Goal: Find specific page/section: Find specific page/section

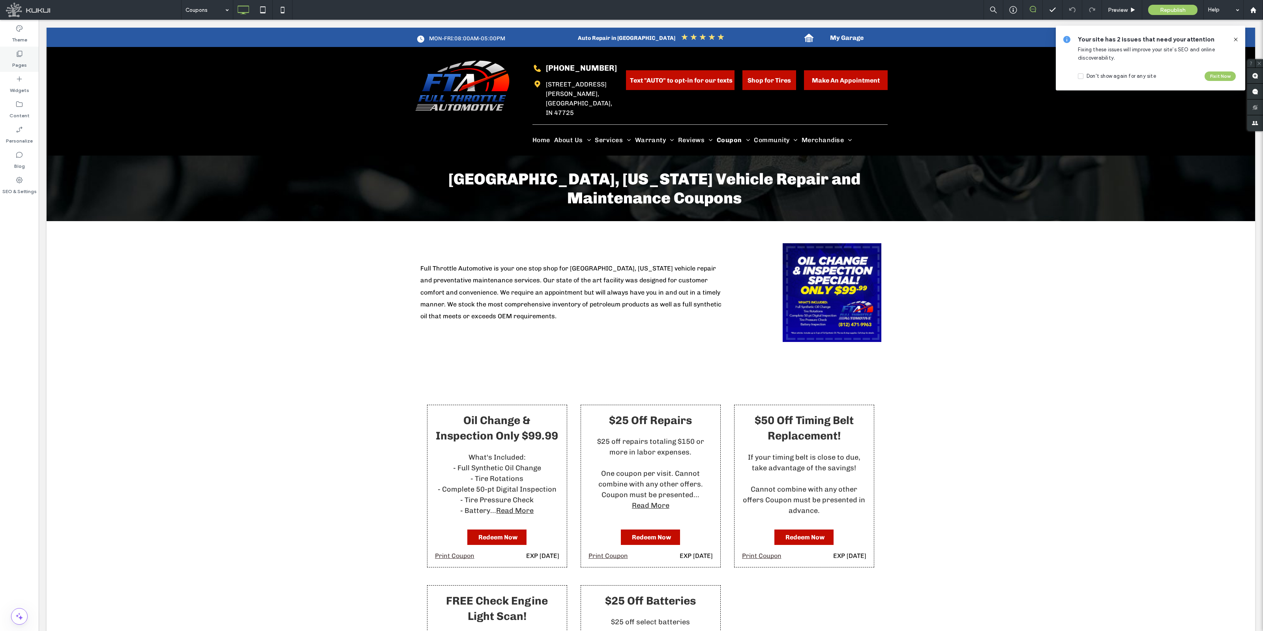
click at [24, 58] on label "Pages" at bounding box center [19, 63] width 15 height 11
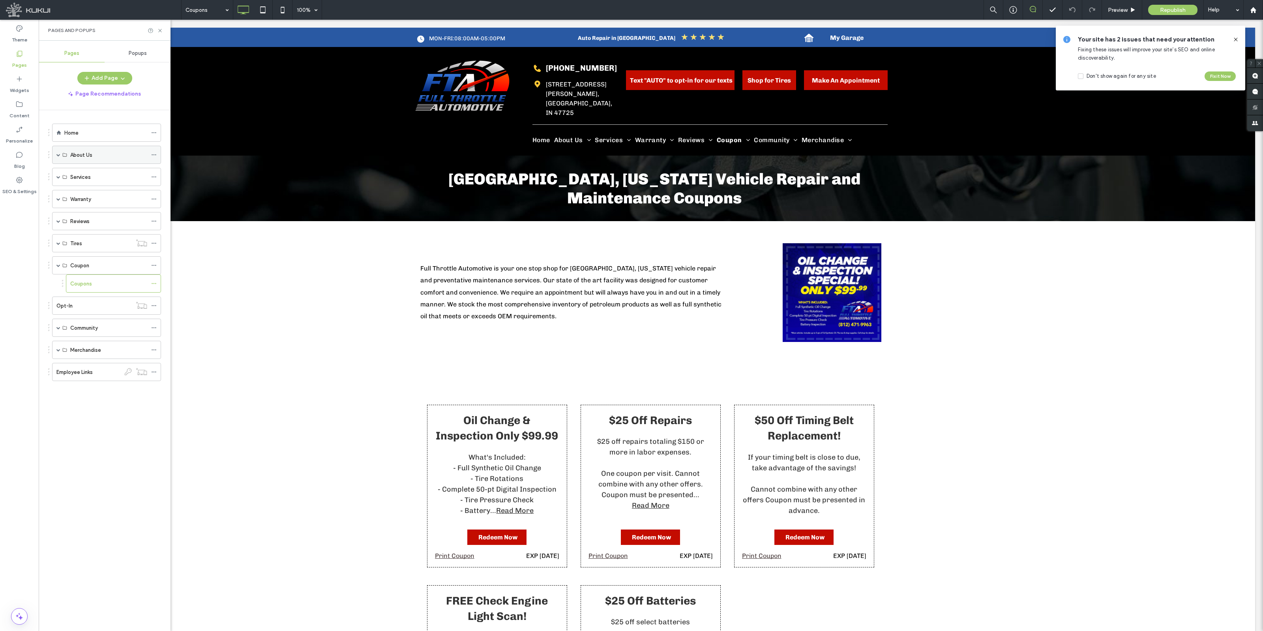
click at [76, 159] on label "About Us" at bounding box center [81, 155] width 22 height 14
click at [68, 155] on div "About Us" at bounding box center [106, 155] width 109 height 18
click at [56, 155] on div "About Us" at bounding box center [106, 155] width 109 height 18
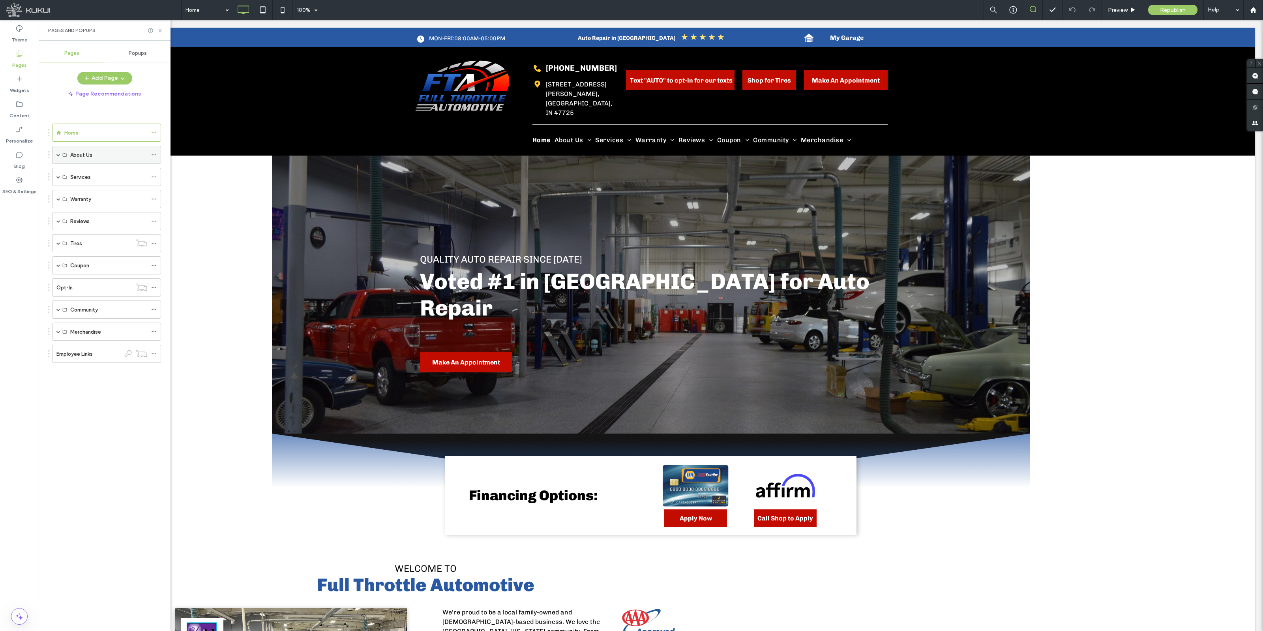
click at [60, 155] on span at bounding box center [58, 155] width 4 height 4
click at [86, 171] on label "About Us" at bounding box center [81, 173] width 22 height 14
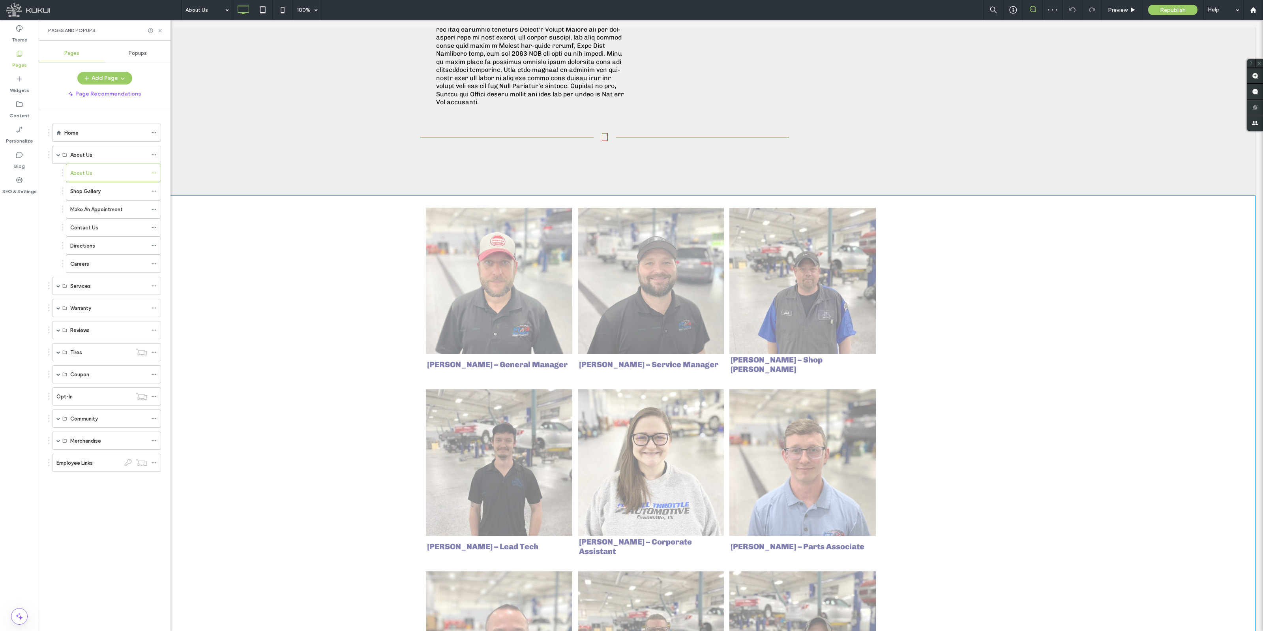
scroll to position [584, 0]
click at [650, 271] on link at bounding box center [651, 281] width 146 height 146
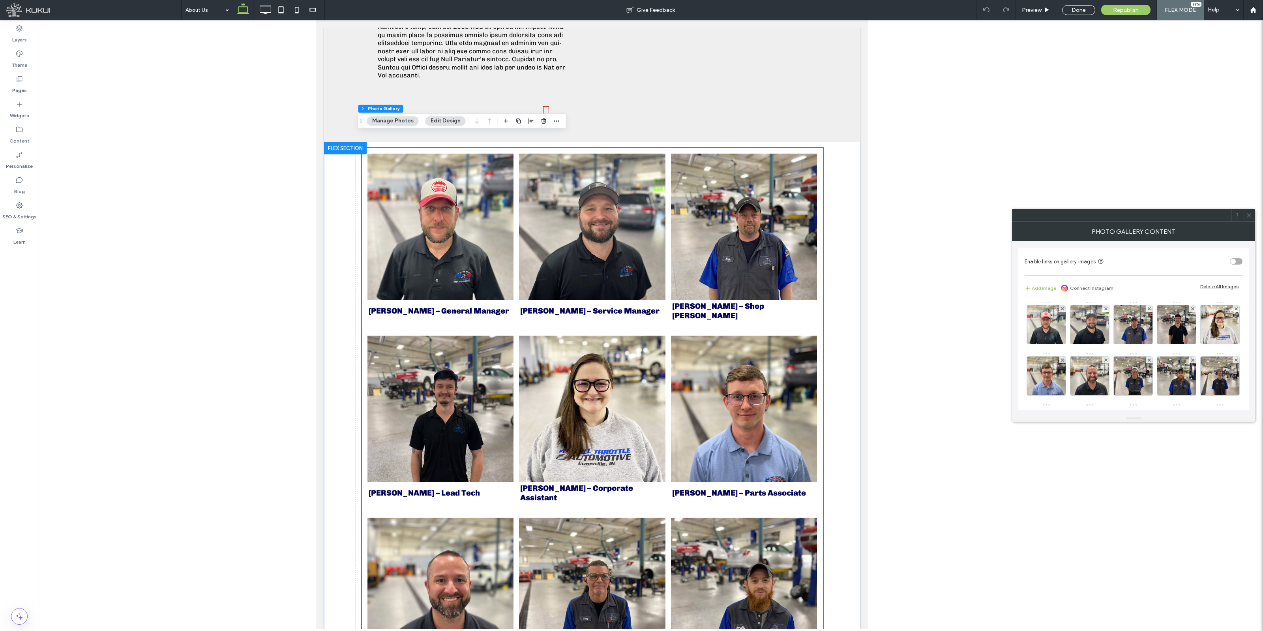
scroll to position [580, 0]
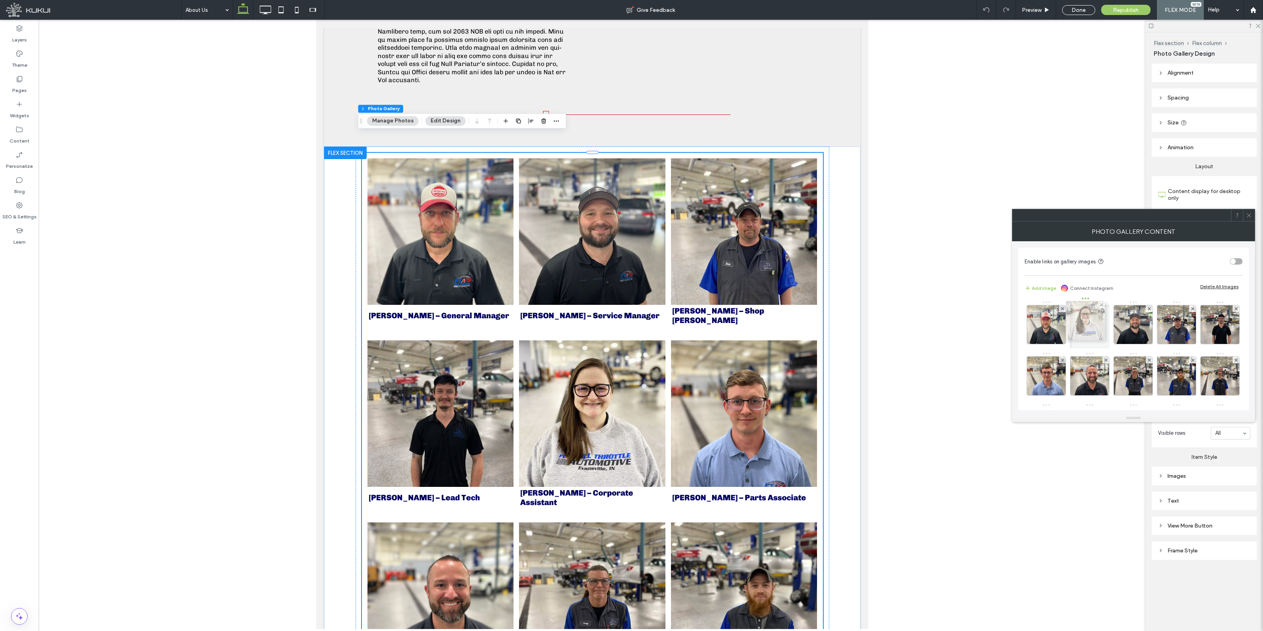
drag, startPoint x: 1051, startPoint y: 377, endPoint x: 1086, endPoint y: 322, distance: 65.9
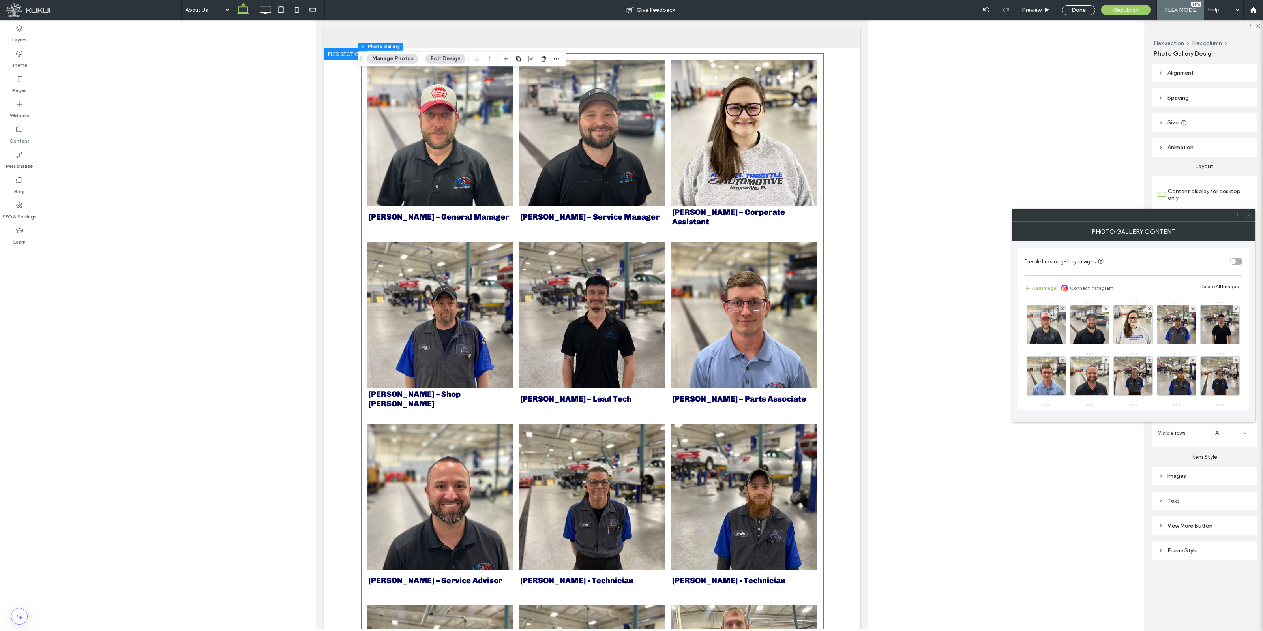
scroll to position [728, 0]
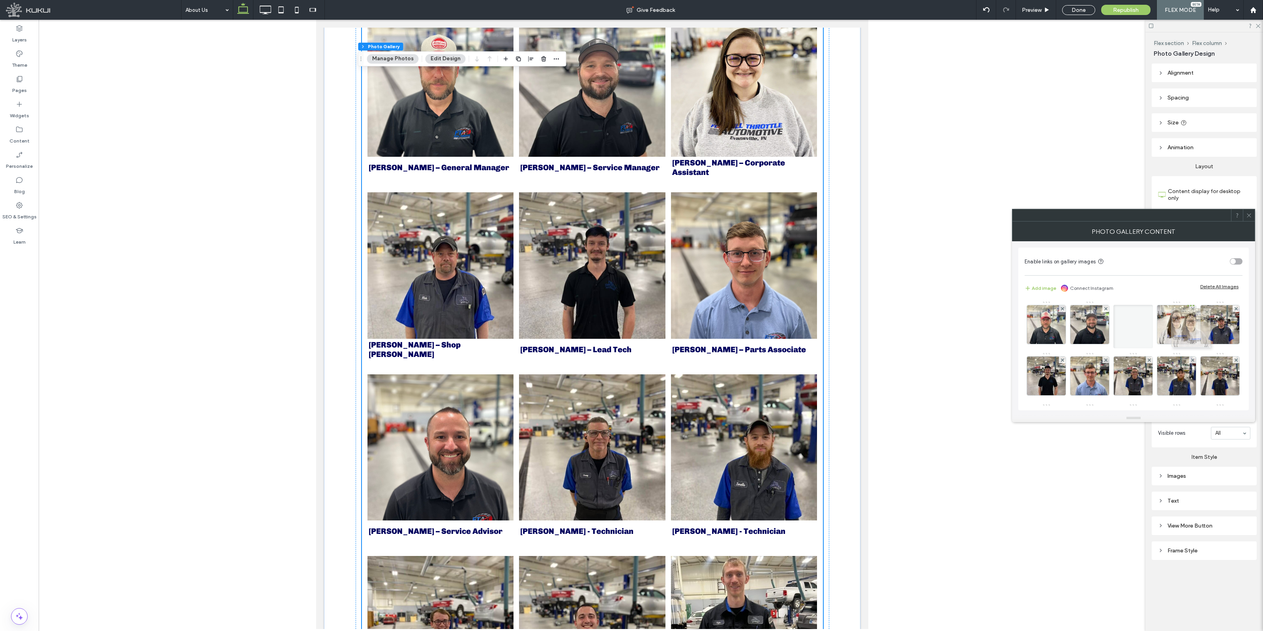
drag, startPoint x: 1142, startPoint y: 375, endPoint x: 1197, endPoint y: 317, distance: 79.9
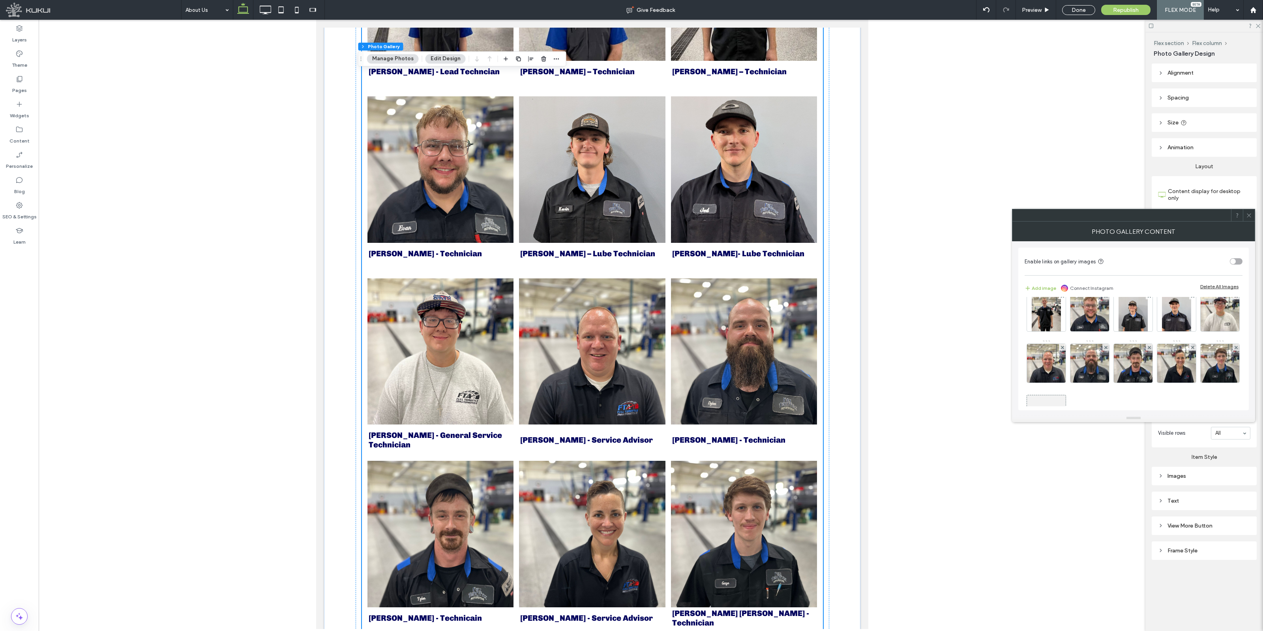
scroll to position [99, 0]
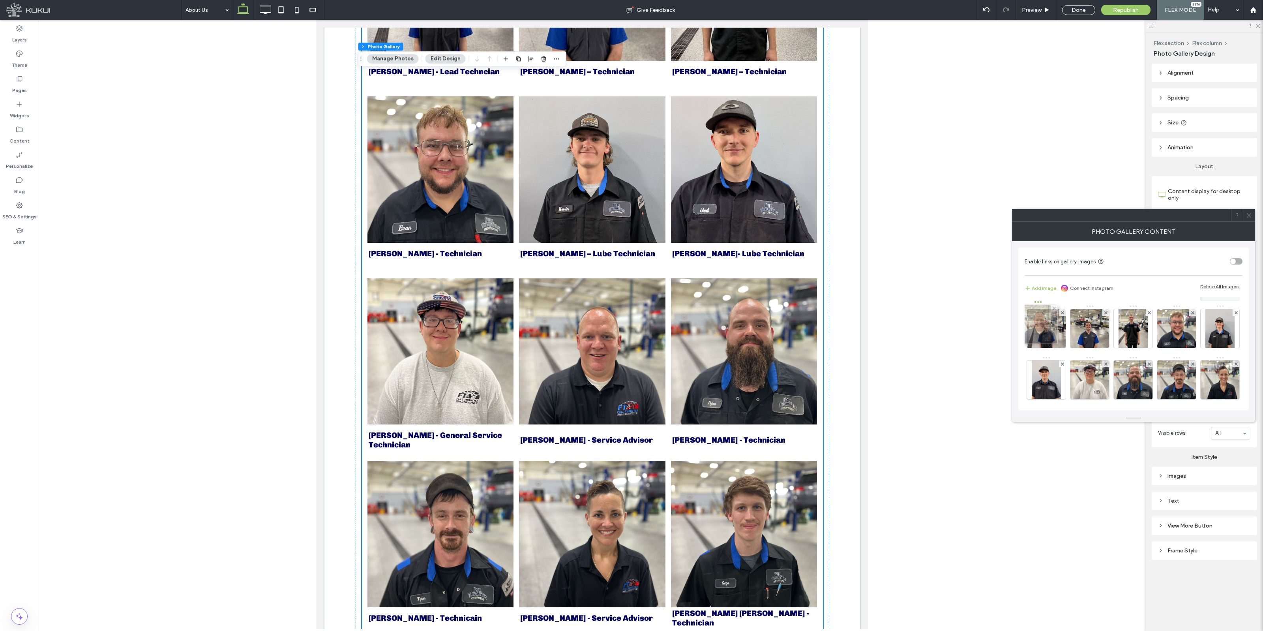
drag, startPoint x: 1186, startPoint y: 380, endPoint x: 1045, endPoint y: 324, distance: 151.7
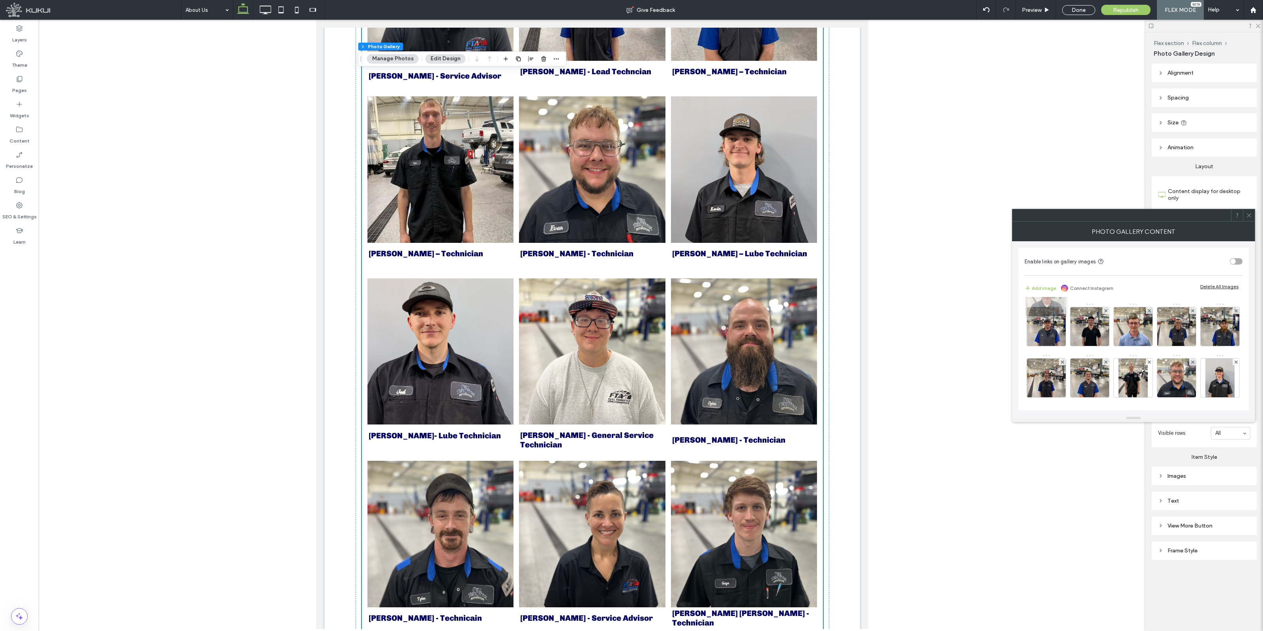
scroll to position [0, 0]
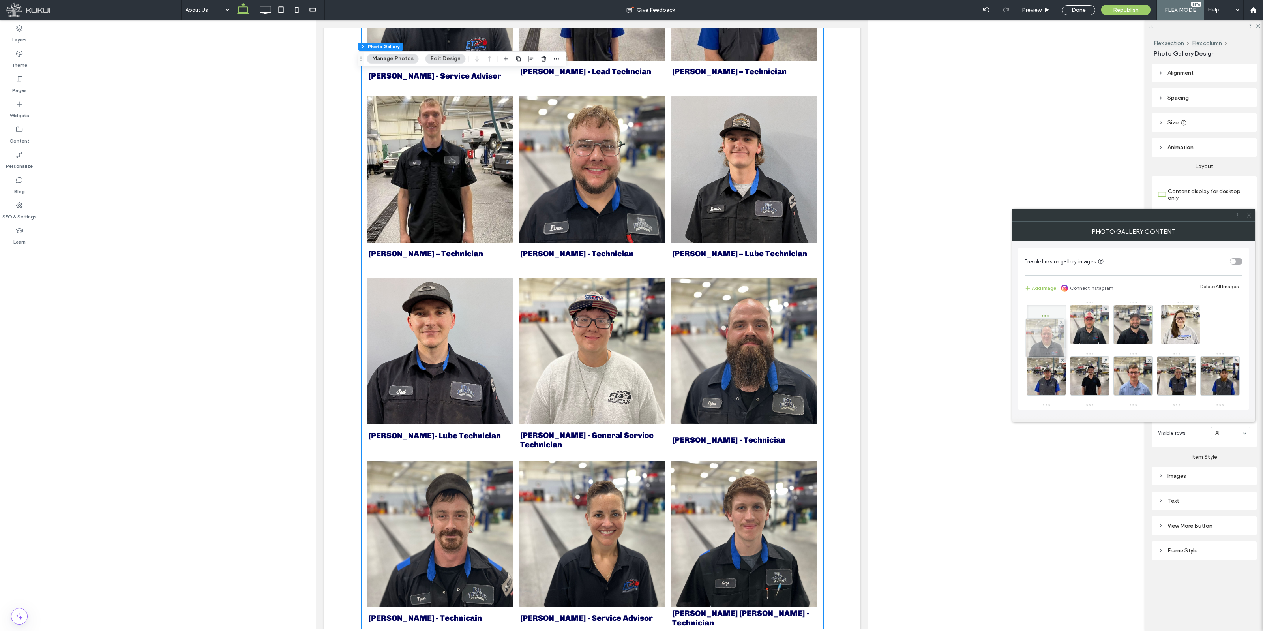
drag, startPoint x: 1052, startPoint y: 376, endPoint x: 1049, endPoint y: 336, distance: 40.4
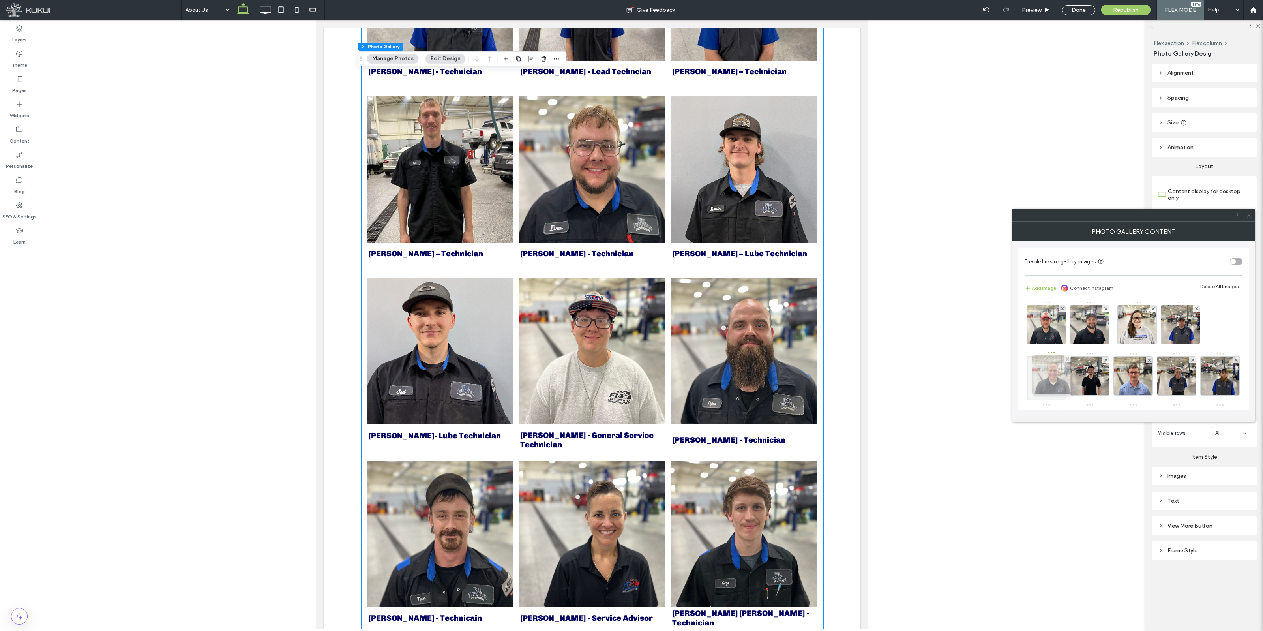
drag, startPoint x: 1052, startPoint y: 332, endPoint x: 1055, endPoint y: 382, distance: 50.2
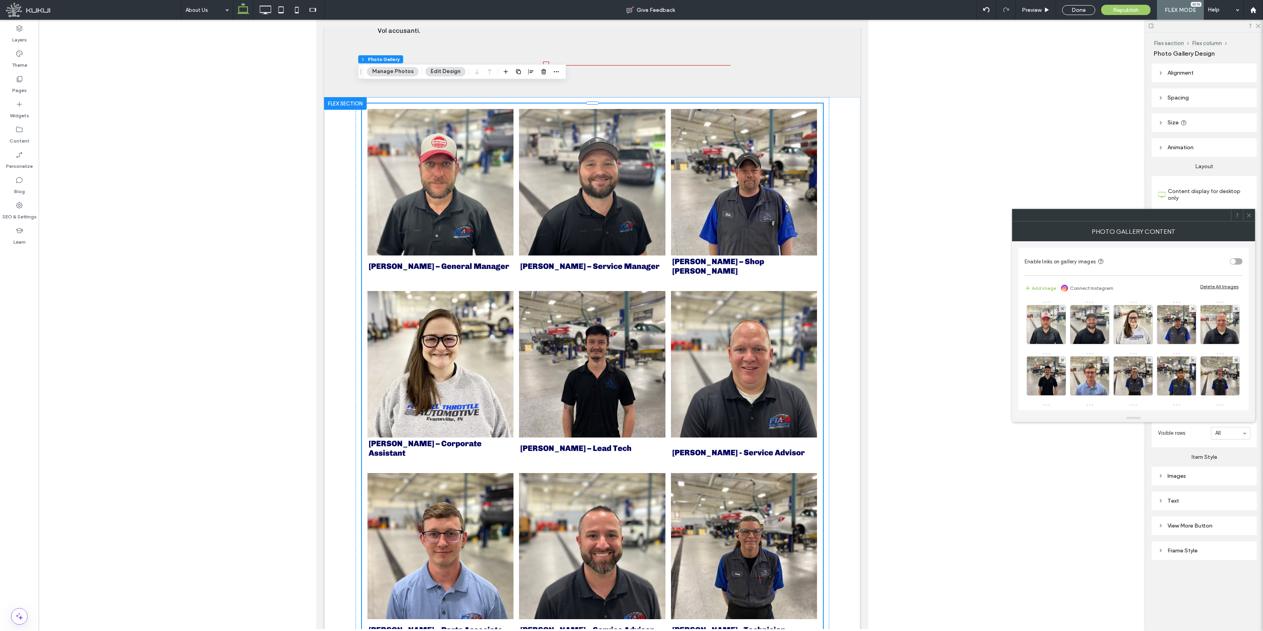
click at [1253, 218] on div at bounding box center [1249, 215] width 12 height 12
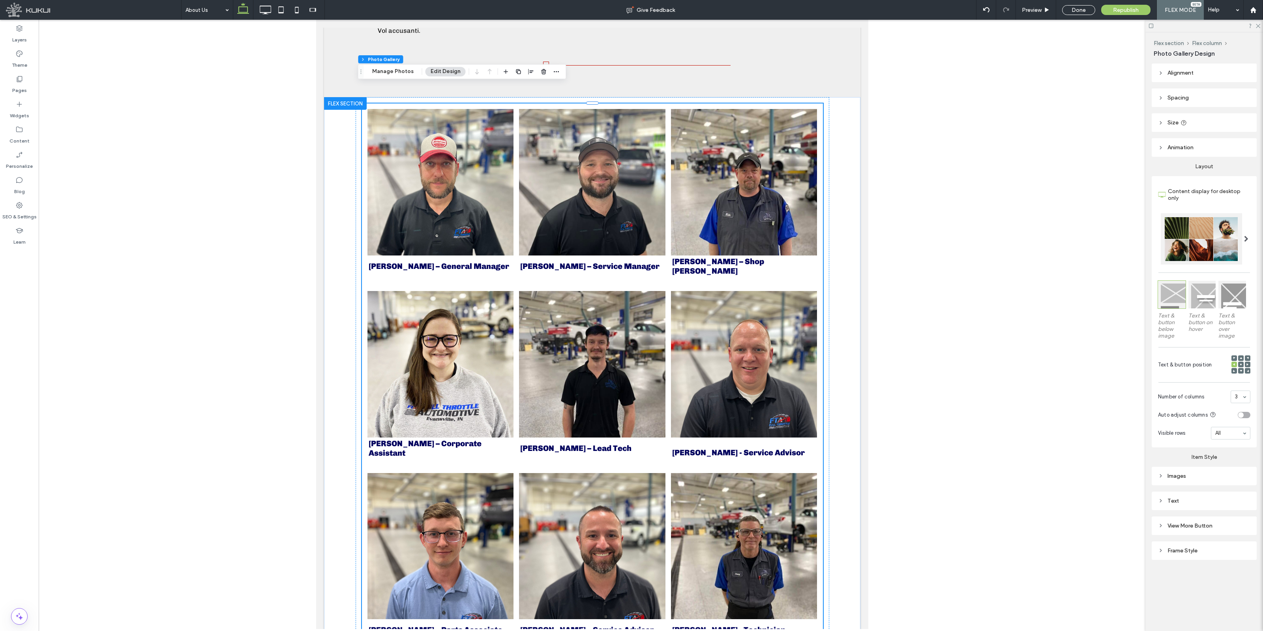
click at [751, 230] on link at bounding box center [744, 182] width 146 height 146
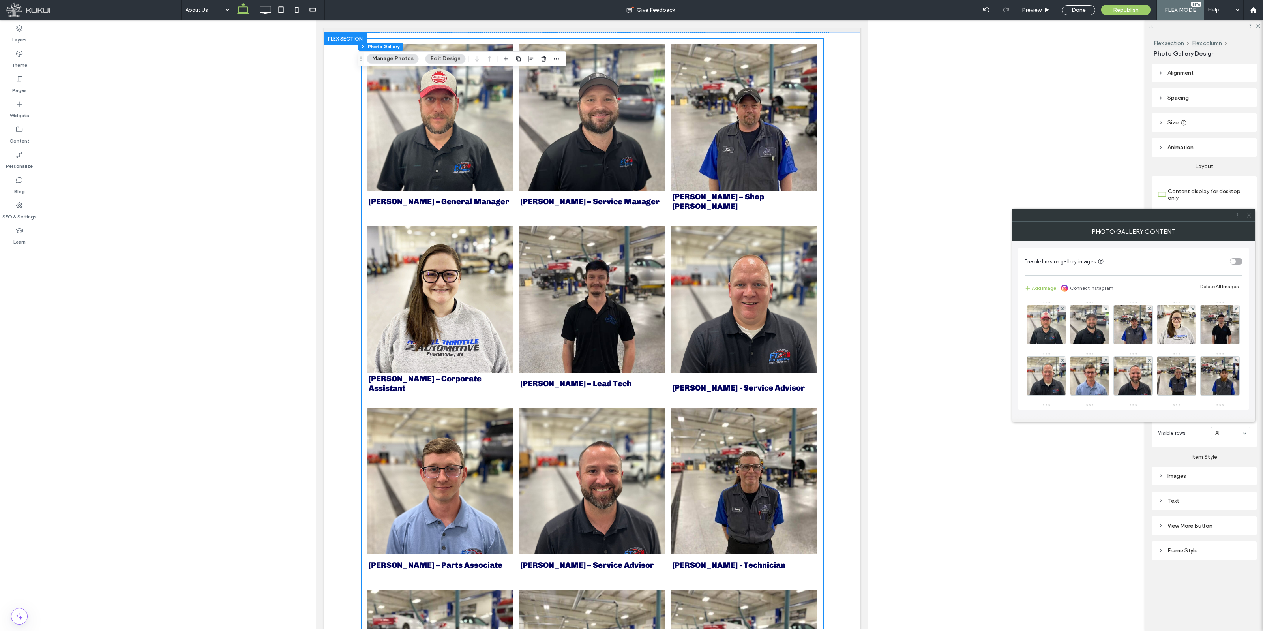
scroll to position [678, 0]
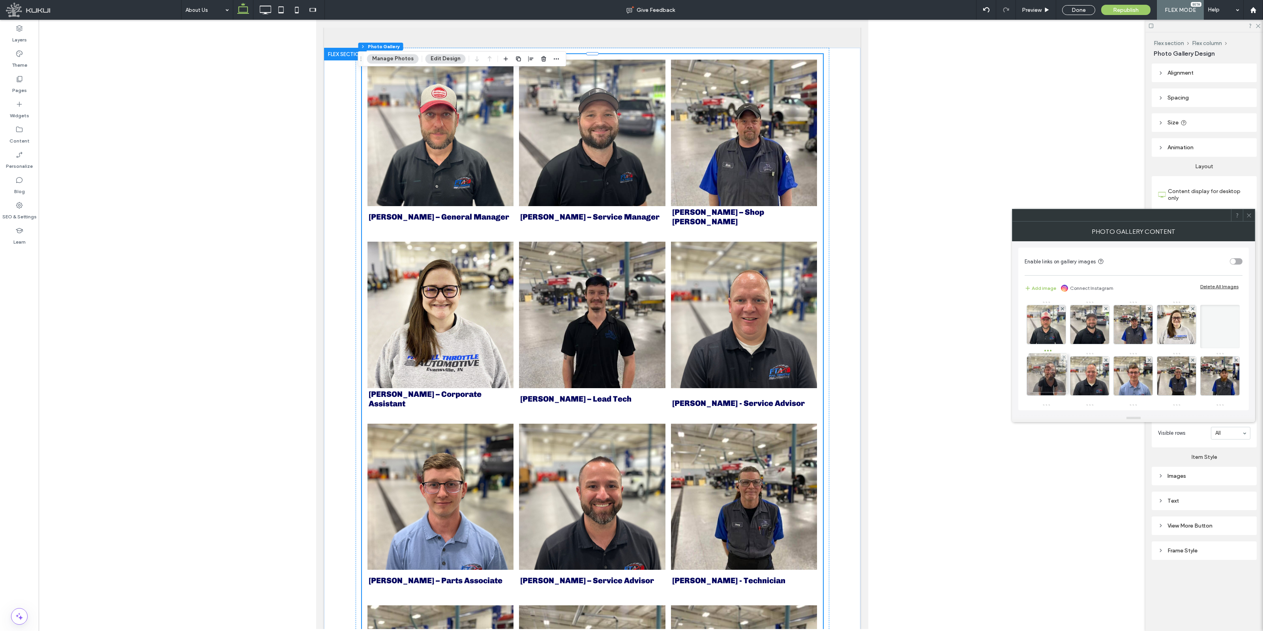
drag, startPoint x: 1186, startPoint y: 375, endPoint x: 1055, endPoint y: 372, distance: 131.1
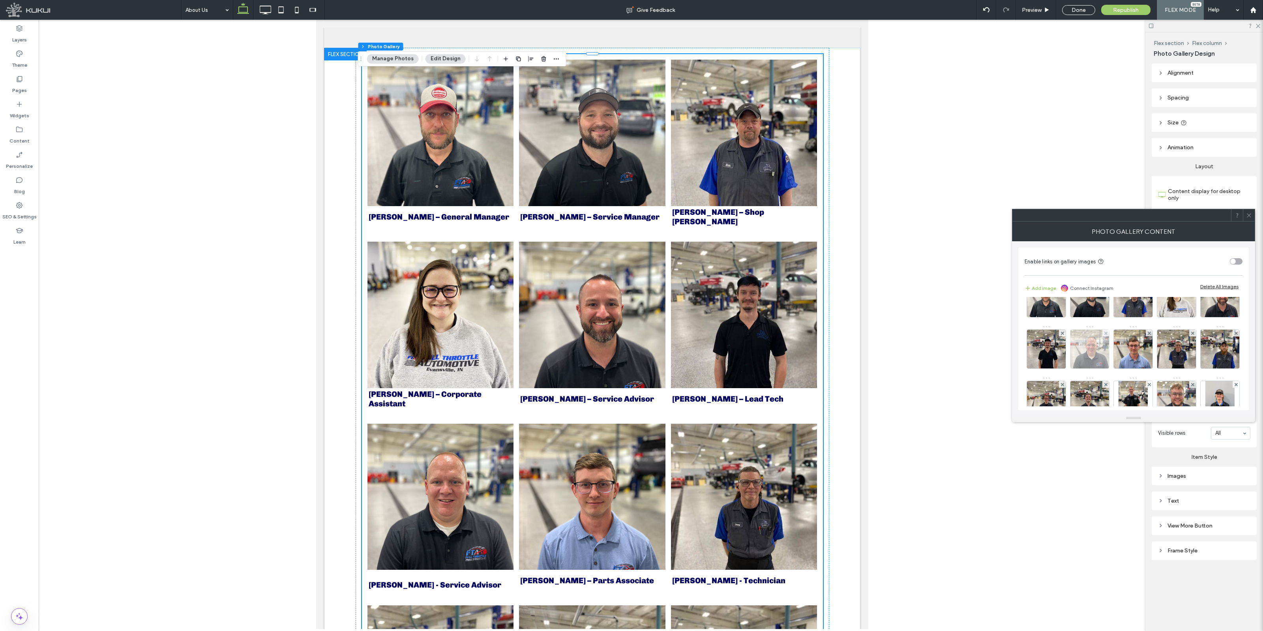
scroll to position [49, 0]
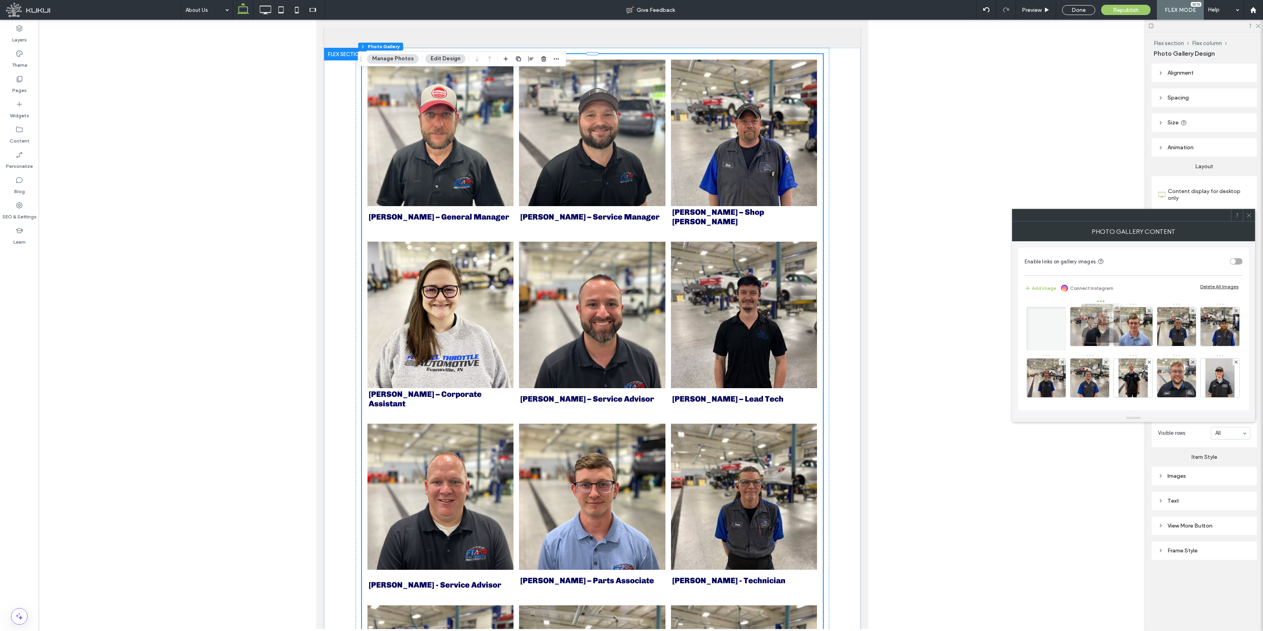
drag, startPoint x: 1135, startPoint y: 330, endPoint x: 1098, endPoint y: 328, distance: 37.9
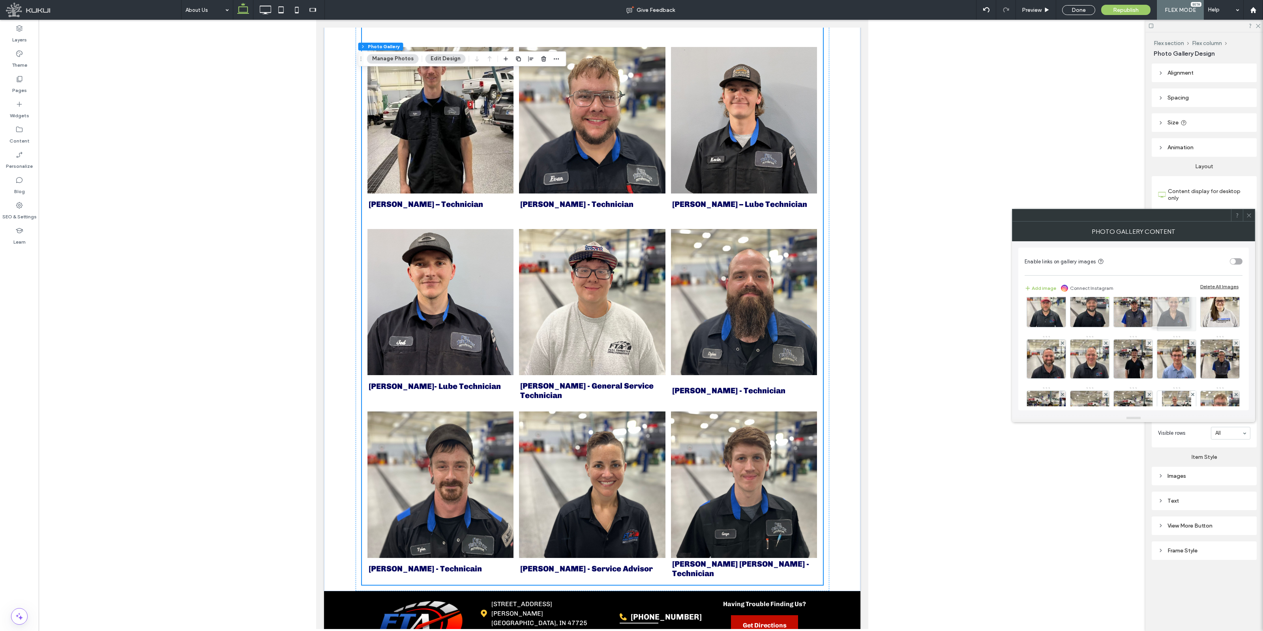
scroll to position [0, 0]
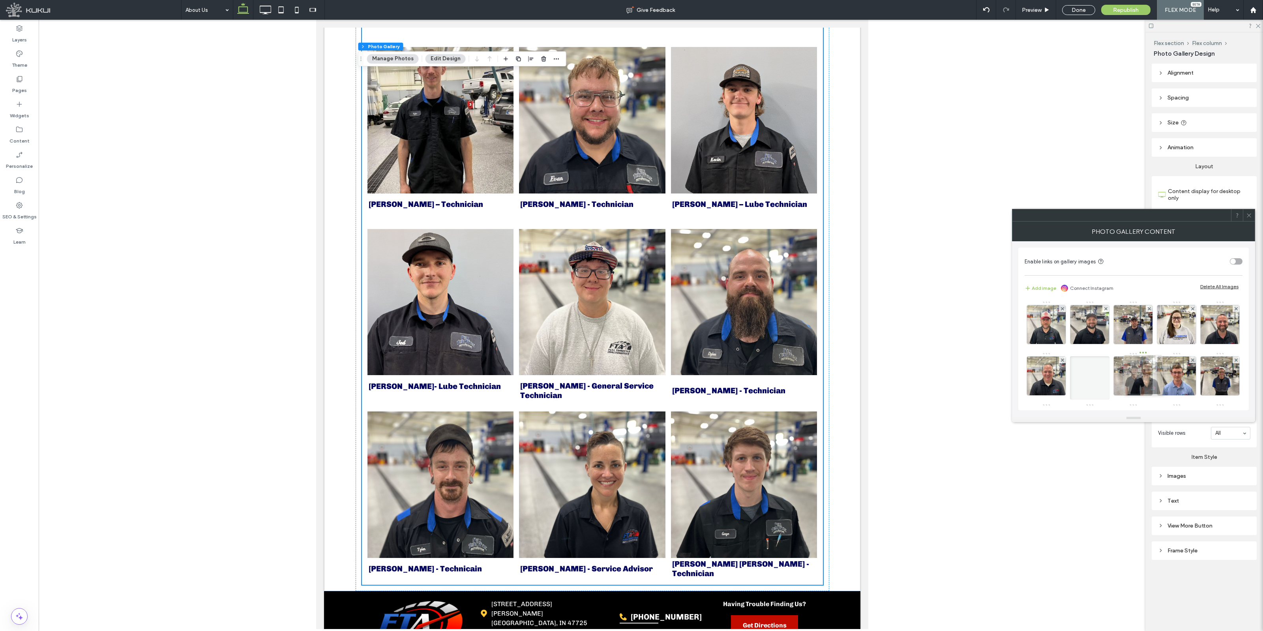
drag, startPoint x: 1177, startPoint y: 370, endPoint x: 1141, endPoint y: 373, distance: 36.1
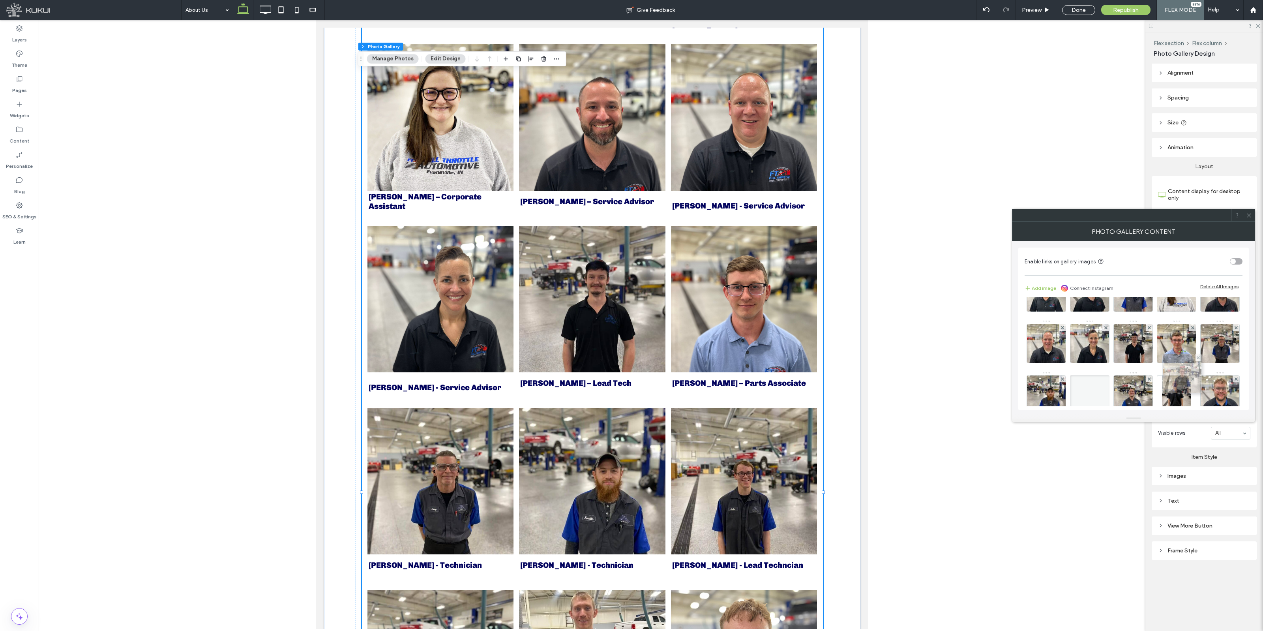
scroll to position [49, 0]
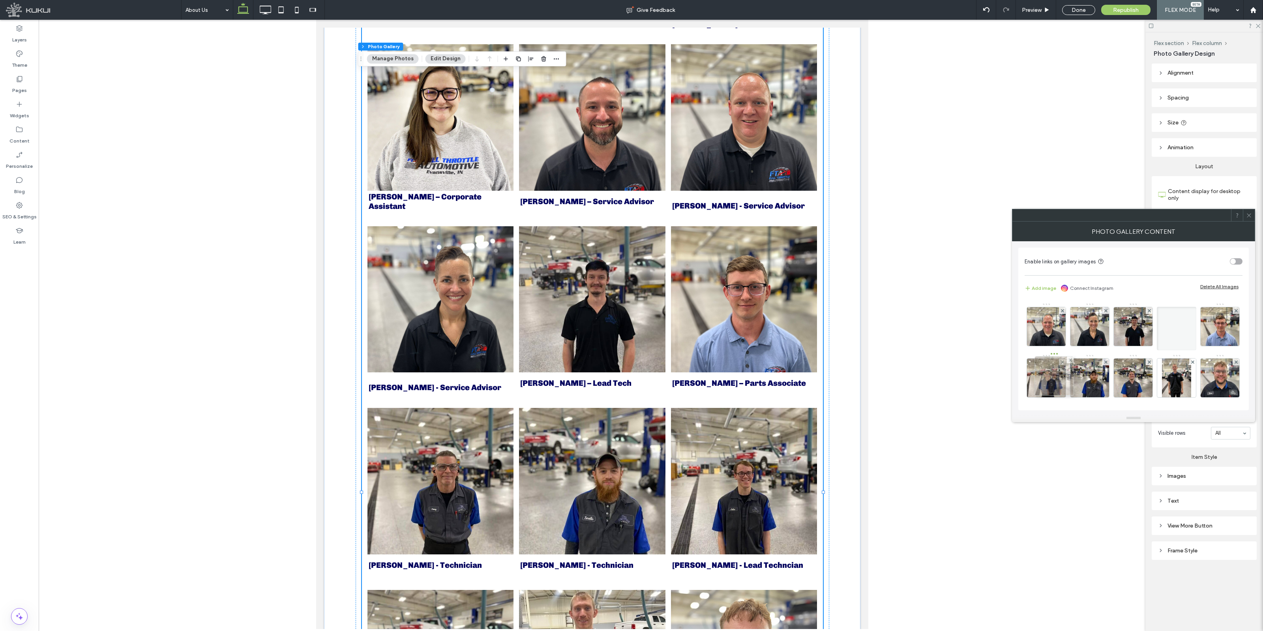
drag, startPoint x: 1180, startPoint y: 332, endPoint x: 1057, endPoint y: 381, distance: 132.0
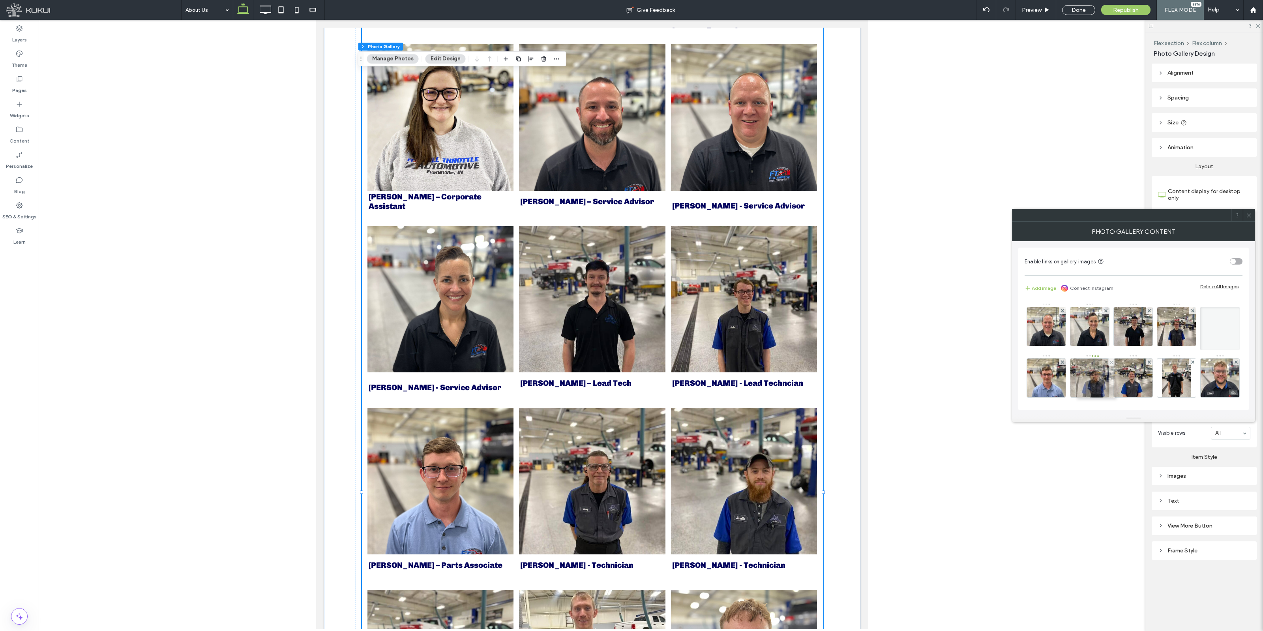
drag, startPoint x: 1132, startPoint y: 380, endPoint x: 1090, endPoint y: 380, distance: 42.6
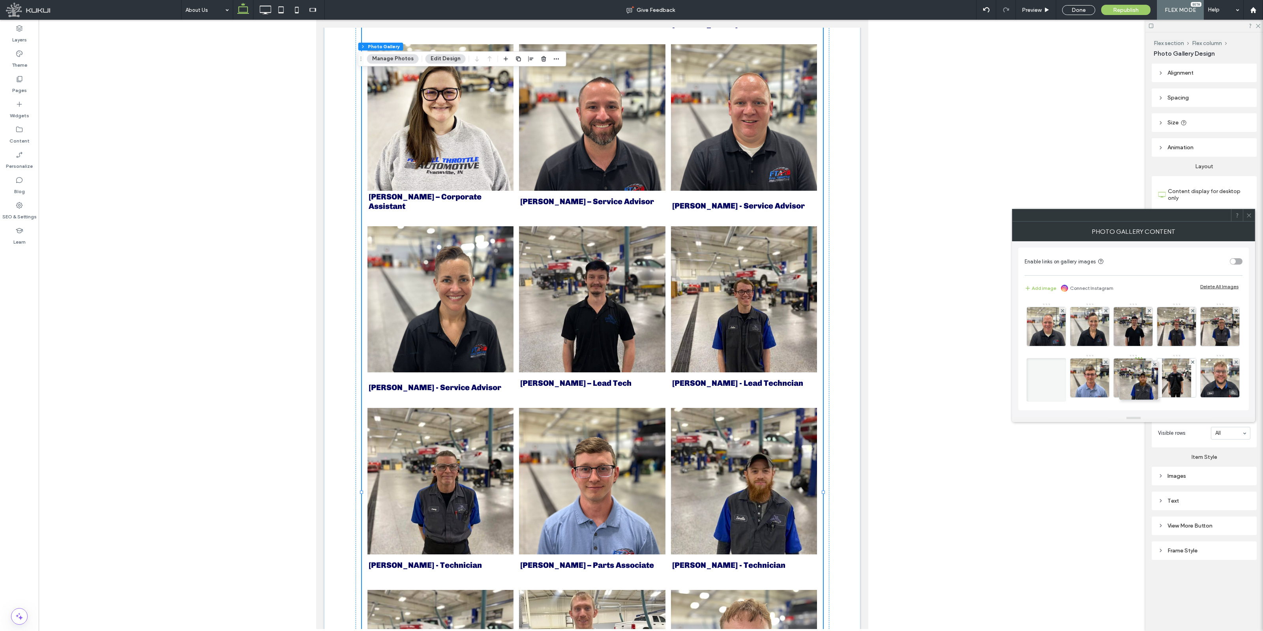
drag, startPoint x: 1176, startPoint y: 374, endPoint x: 1129, endPoint y: 374, distance: 46.6
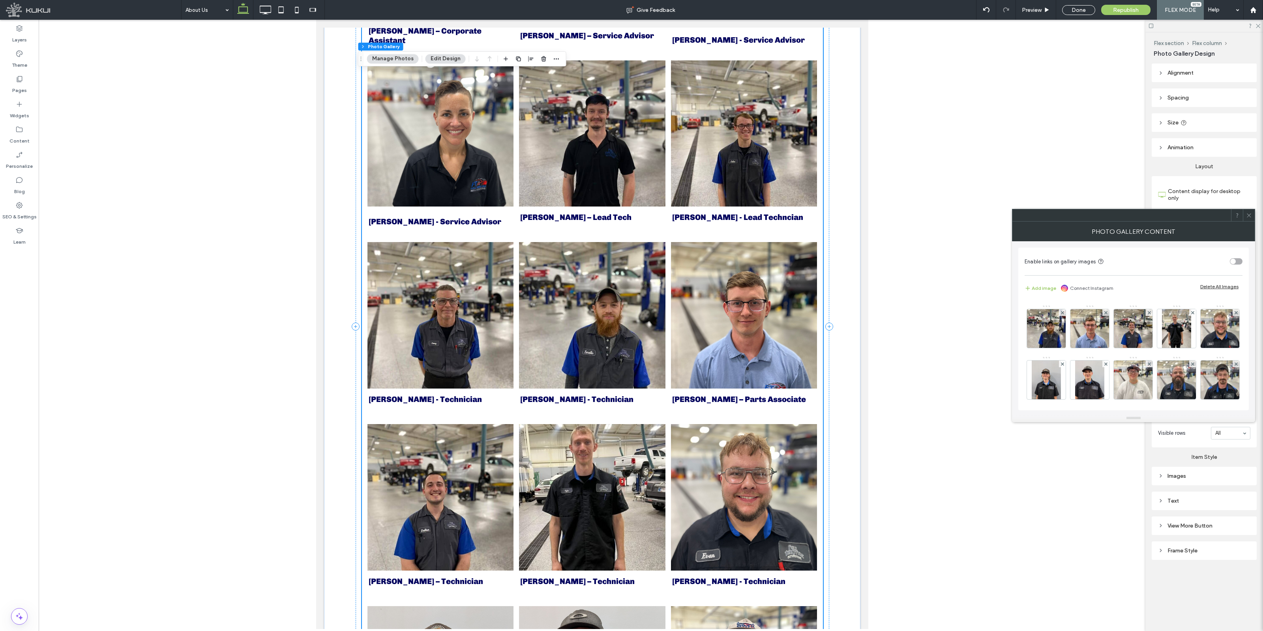
scroll to position [1073, 0]
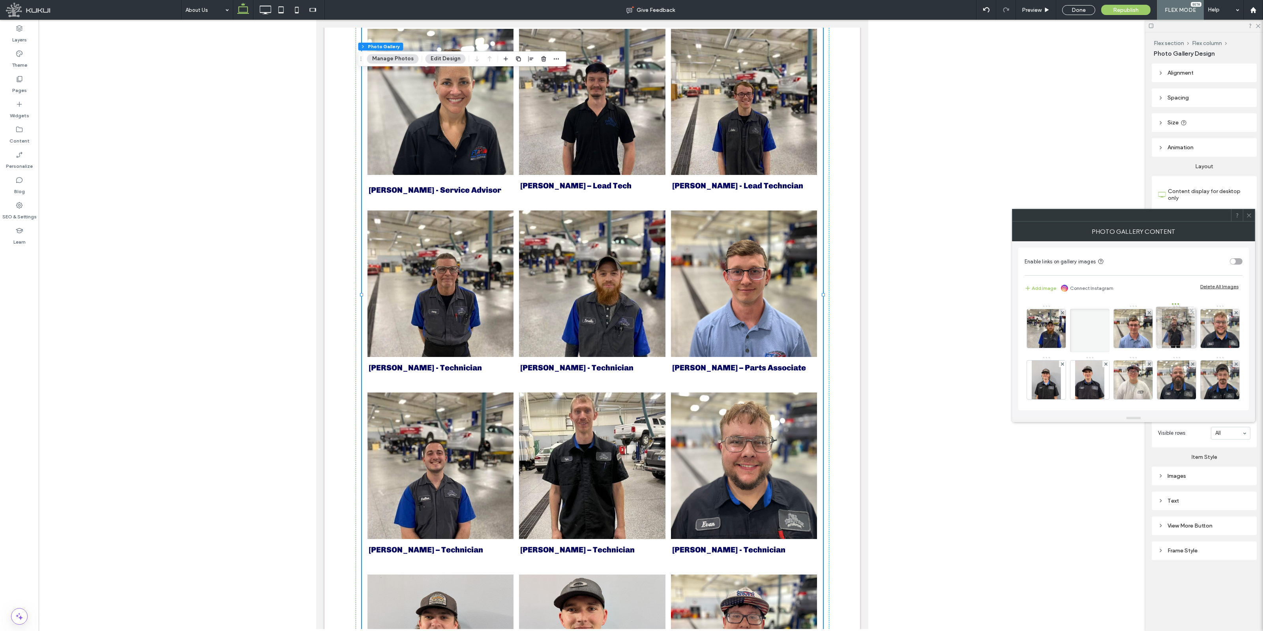
drag, startPoint x: 1039, startPoint y: 383, endPoint x: 1167, endPoint y: 330, distance: 138.6
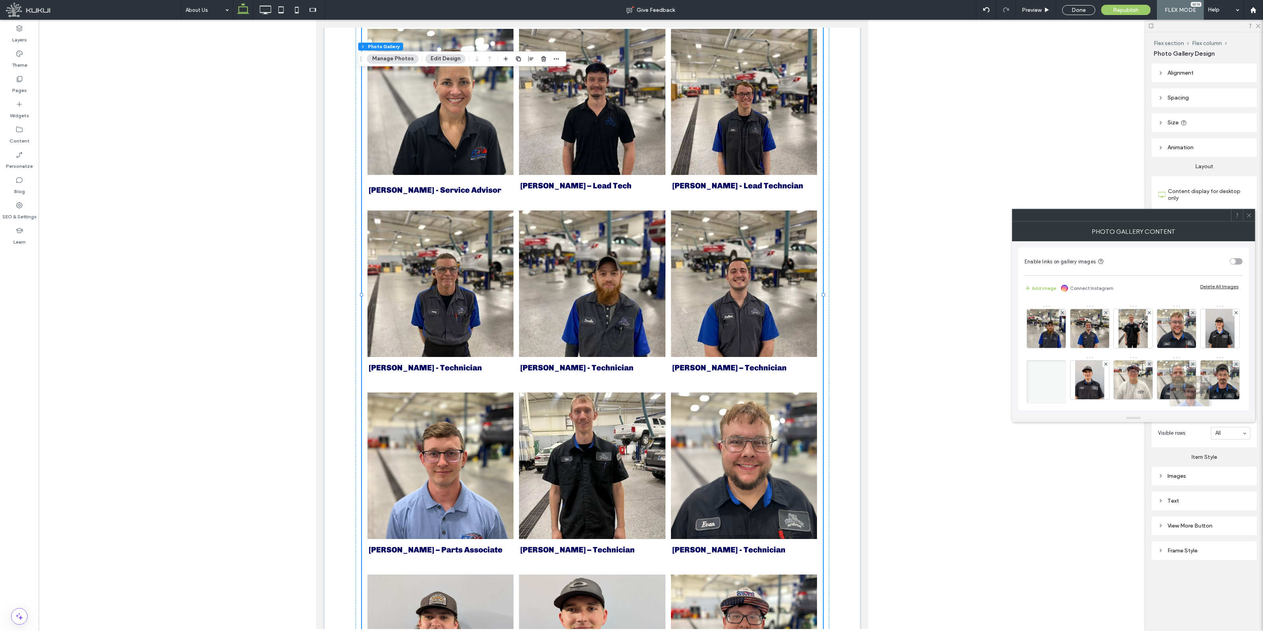
drag, startPoint x: 1043, startPoint y: 389, endPoint x: 1185, endPoint y: 404, distance: 142.5
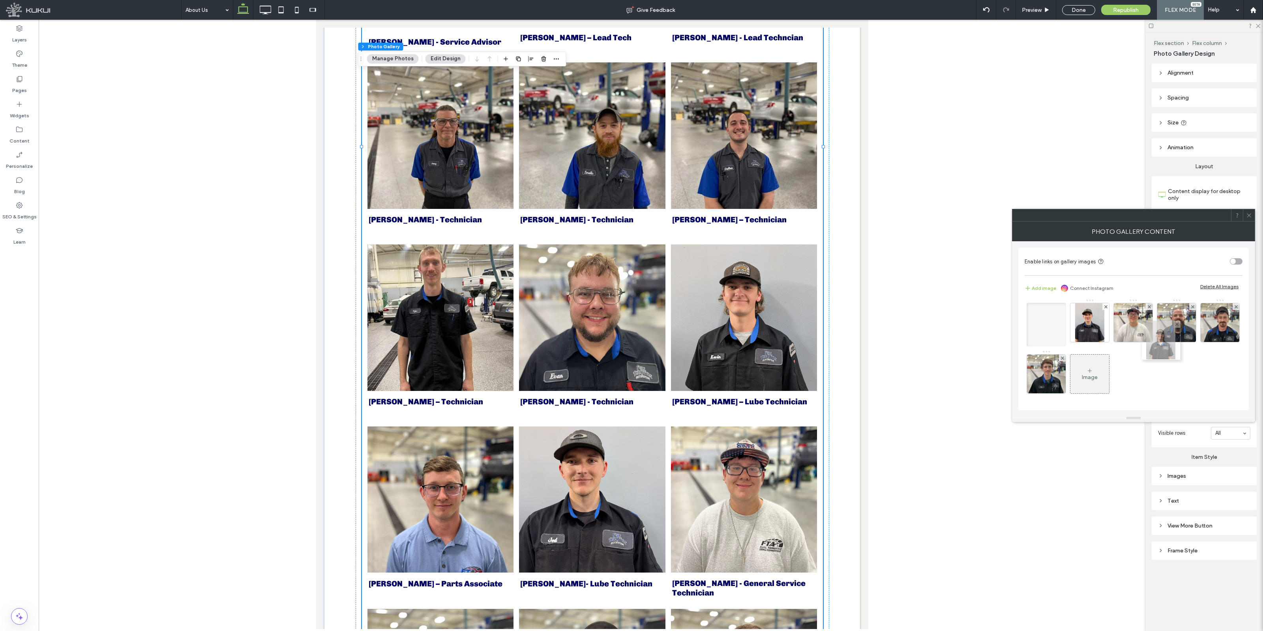
scroll to position [208, 0]
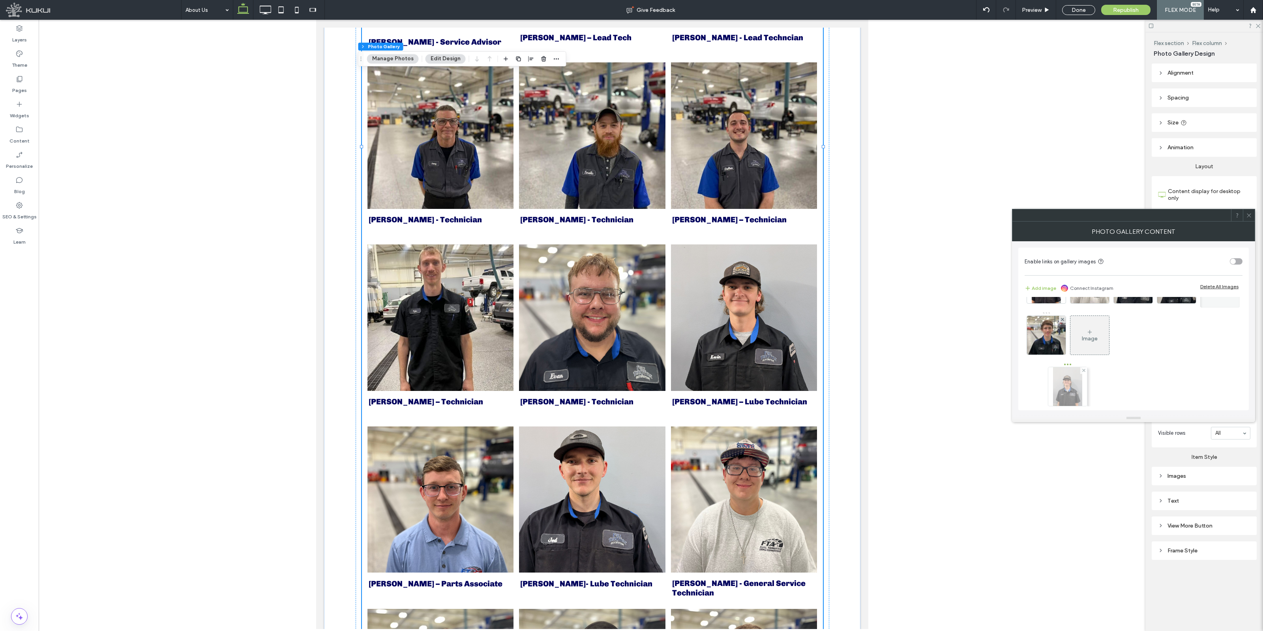
drag, startPoint x: 1130, startPoint y: 373, endPoint x: 1062, endPoint y: 365, distance: 68.4
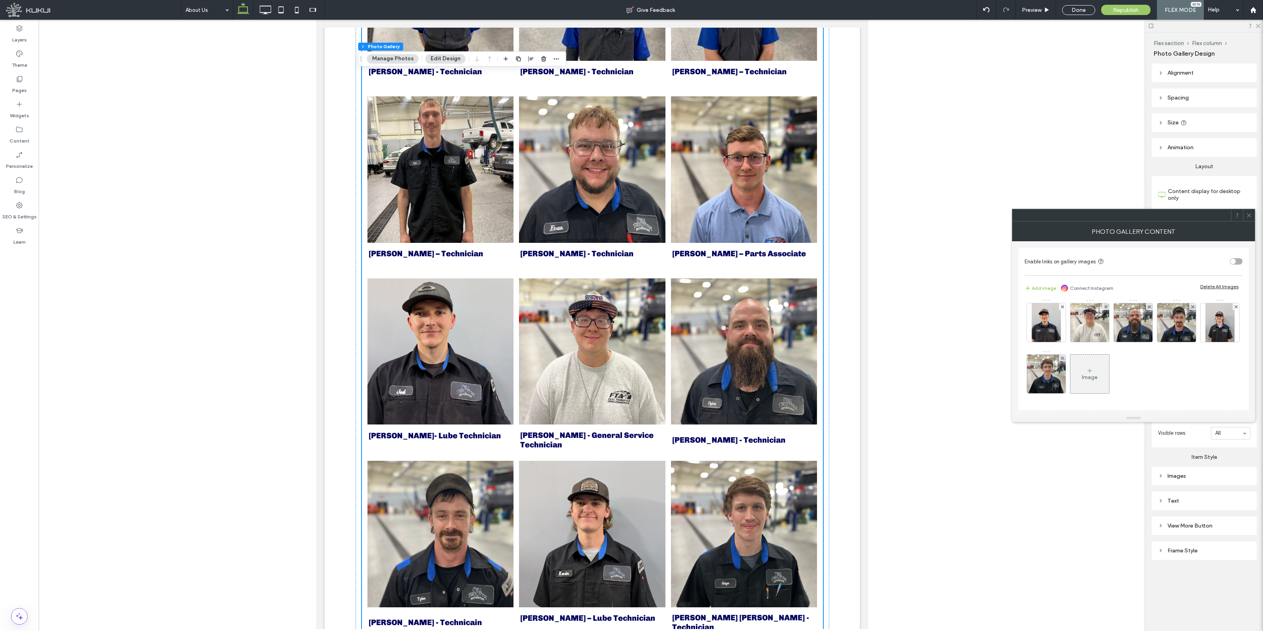
scroll to position [159, 0]
drag, startPoint x: 1092, startPoint y: 362, endPoint x: 1124, endPoint y: 316, distance: 56.0
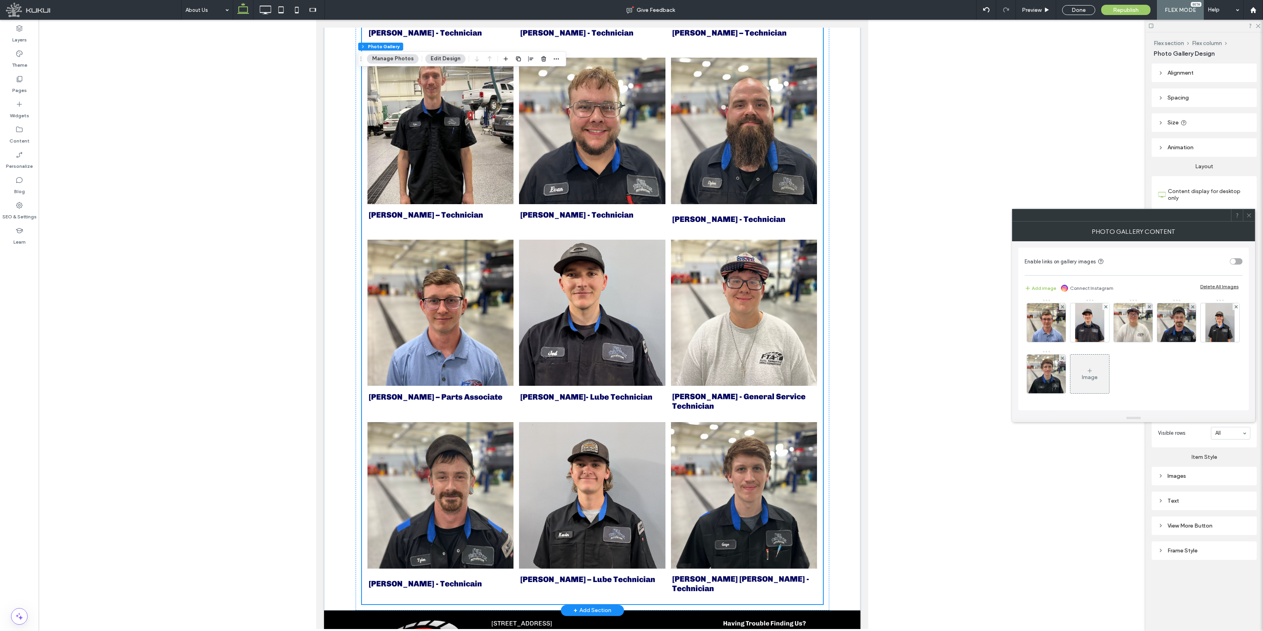
scroll to position [1459, 0]
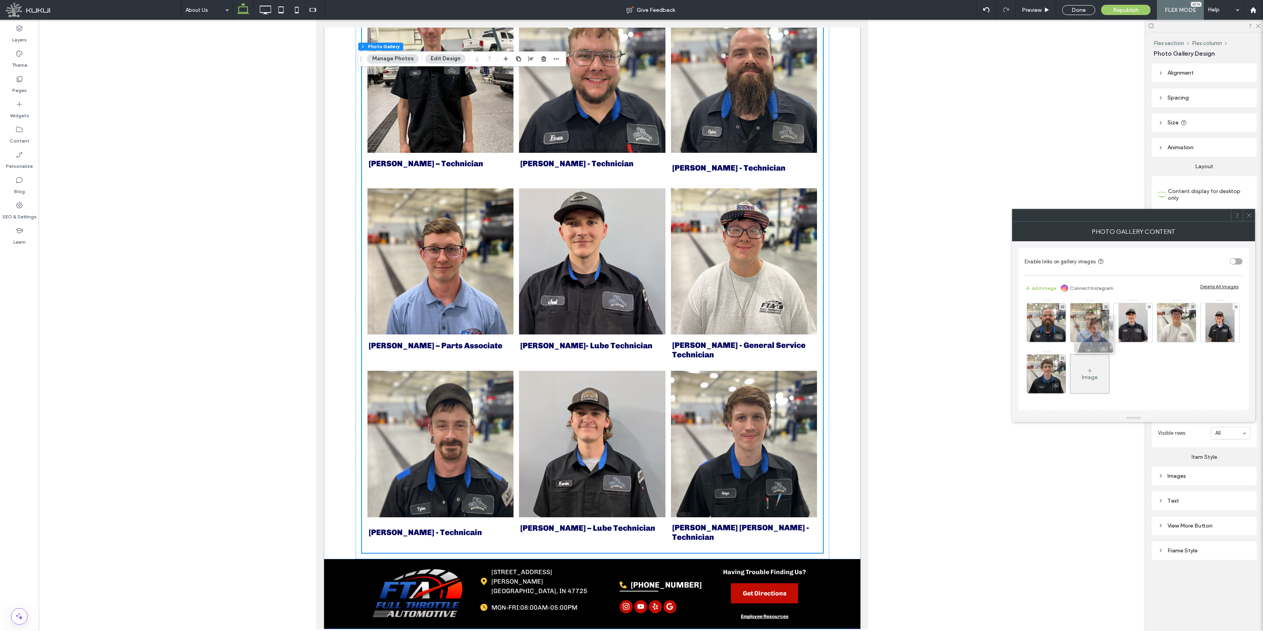
drag, startPoint x: 1135, startPoint y: 378, endPoint x: 1094, endPoint y: 336, distance: 58.9
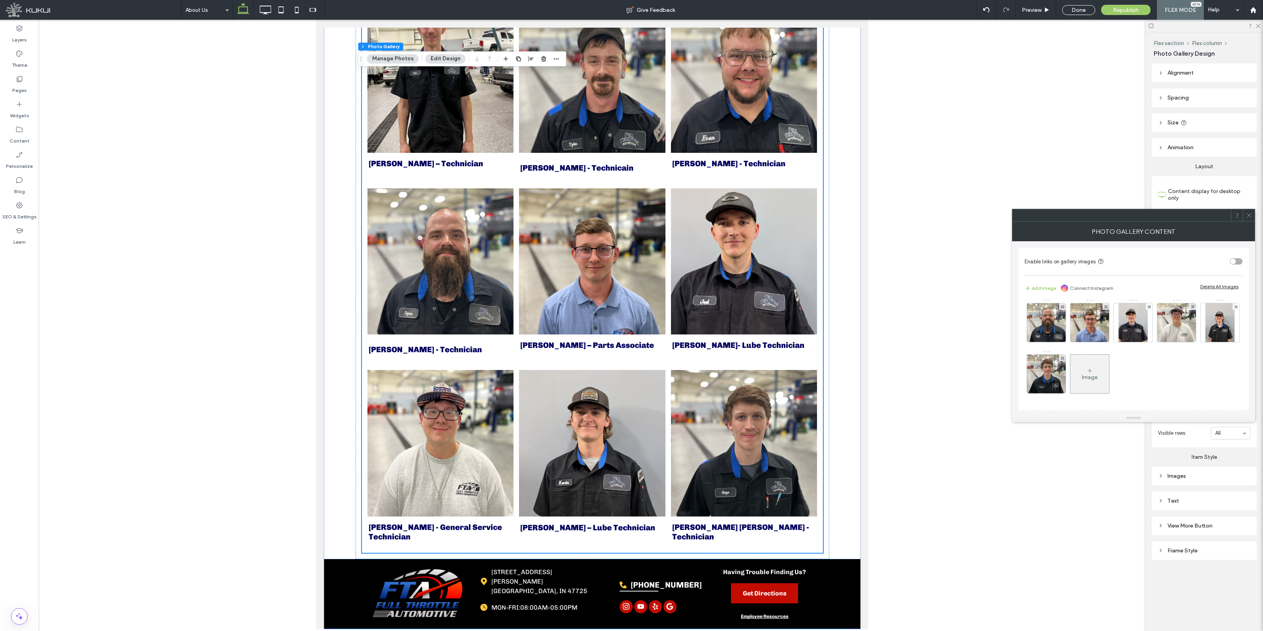
scroll to position [208, 0]
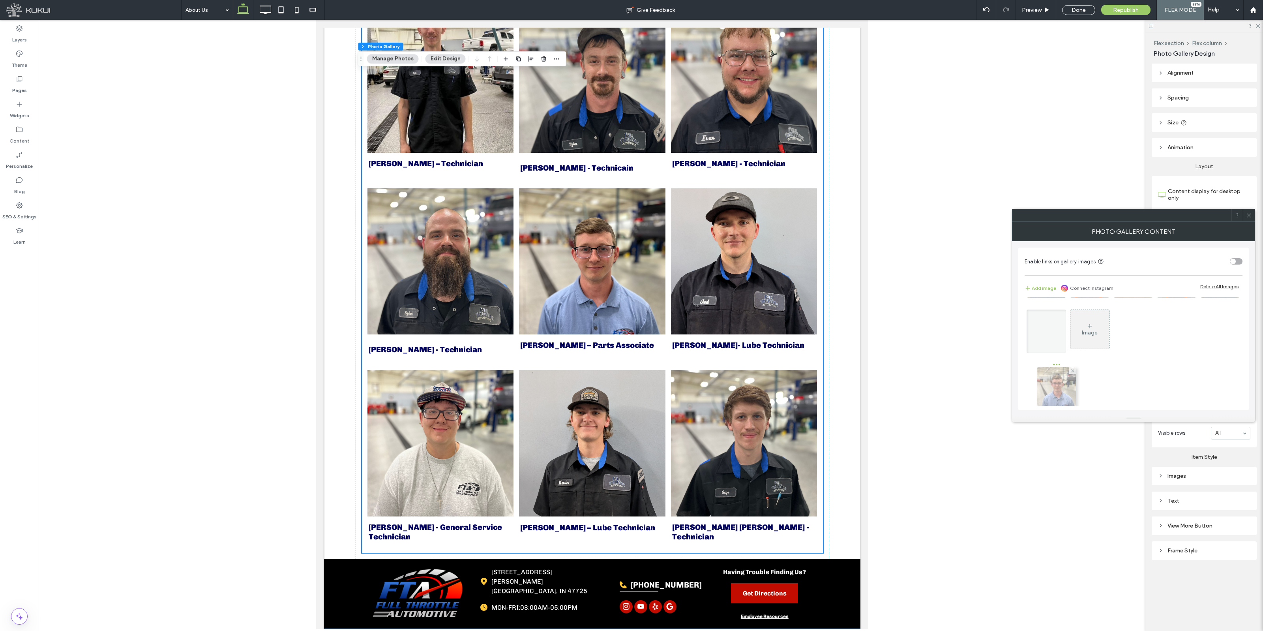
drag, startPoint x: 1058, startPoint y: 325, endPoint x: 1067, endPoint y: 381, distance: 57.1
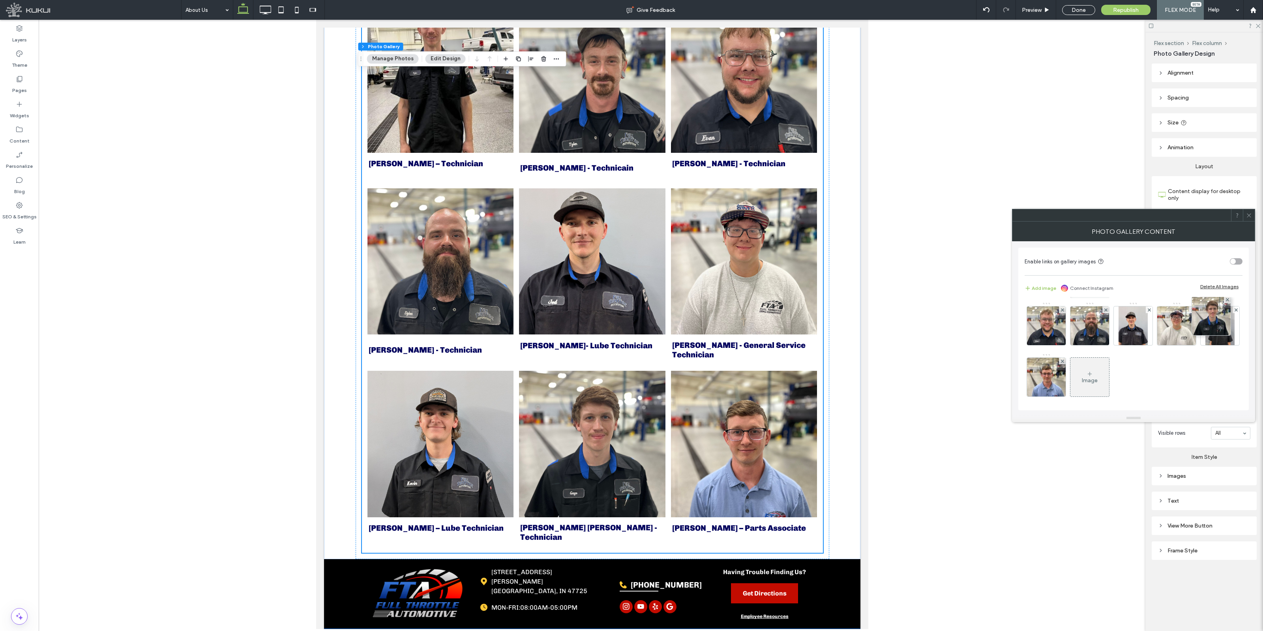
scroll to position [101, 0]
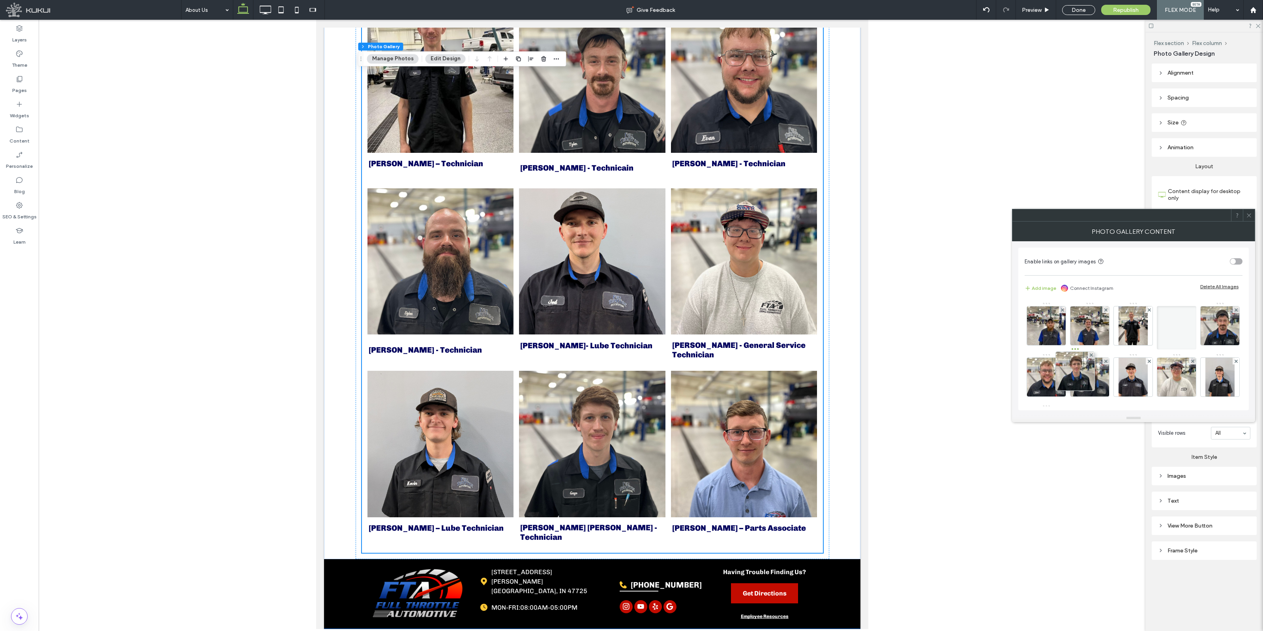
drag, startPoint x: 1186, startPoint y: 321, endPoint x: 1087, endPoint y: 424, distance: 142.7
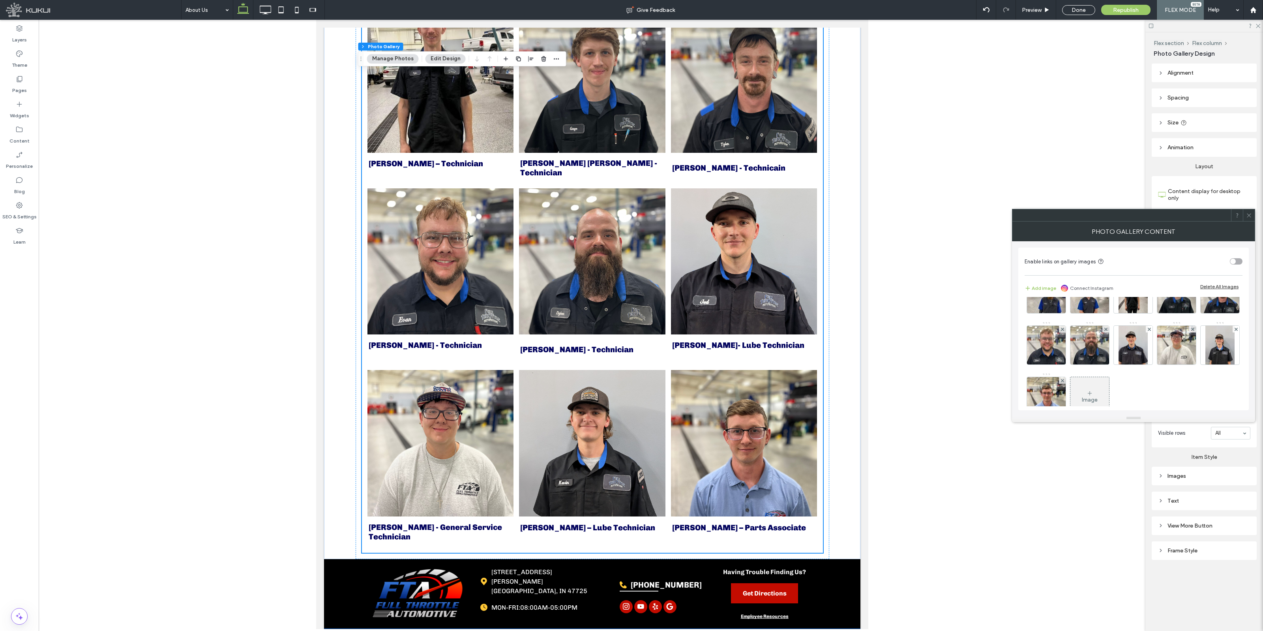
scroll to position [151, 0]
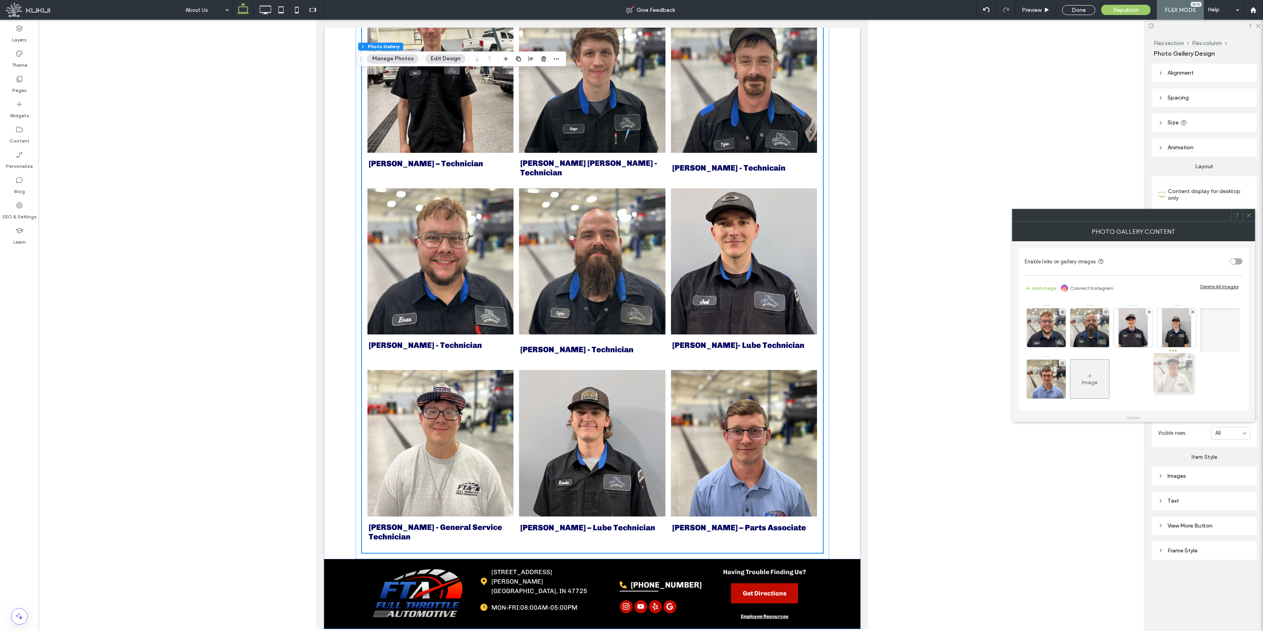
drag, startPoint x: 1133, startPoint y: 380, endPoint x: 1171, endPoint y: 373, distance: 38.2
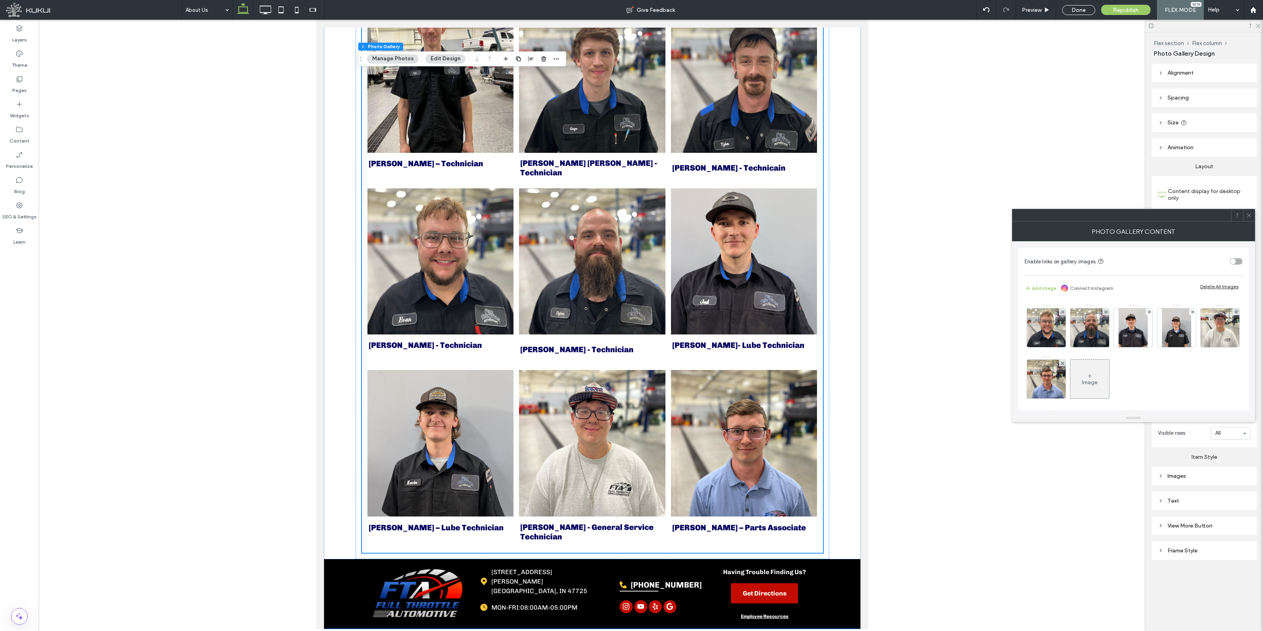
scroll to position [200, 0]
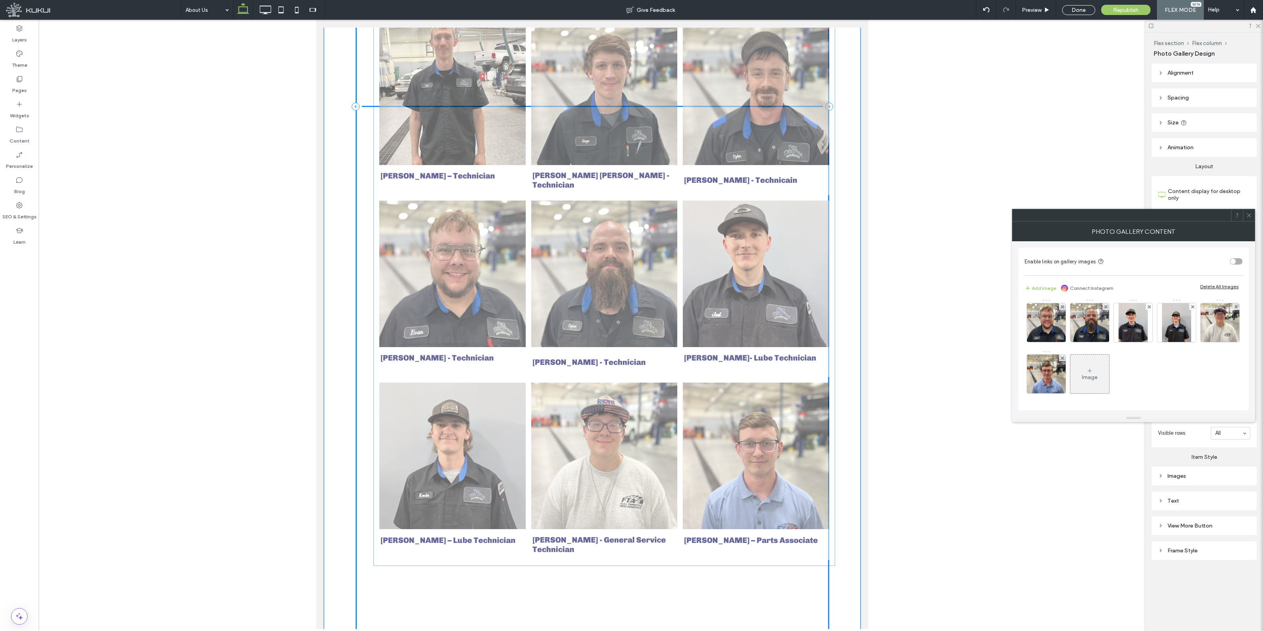
drag, startPoint x: 739, startPoint y: 529, endPoint x: 754, endPoint y: 462, distance: 68.9
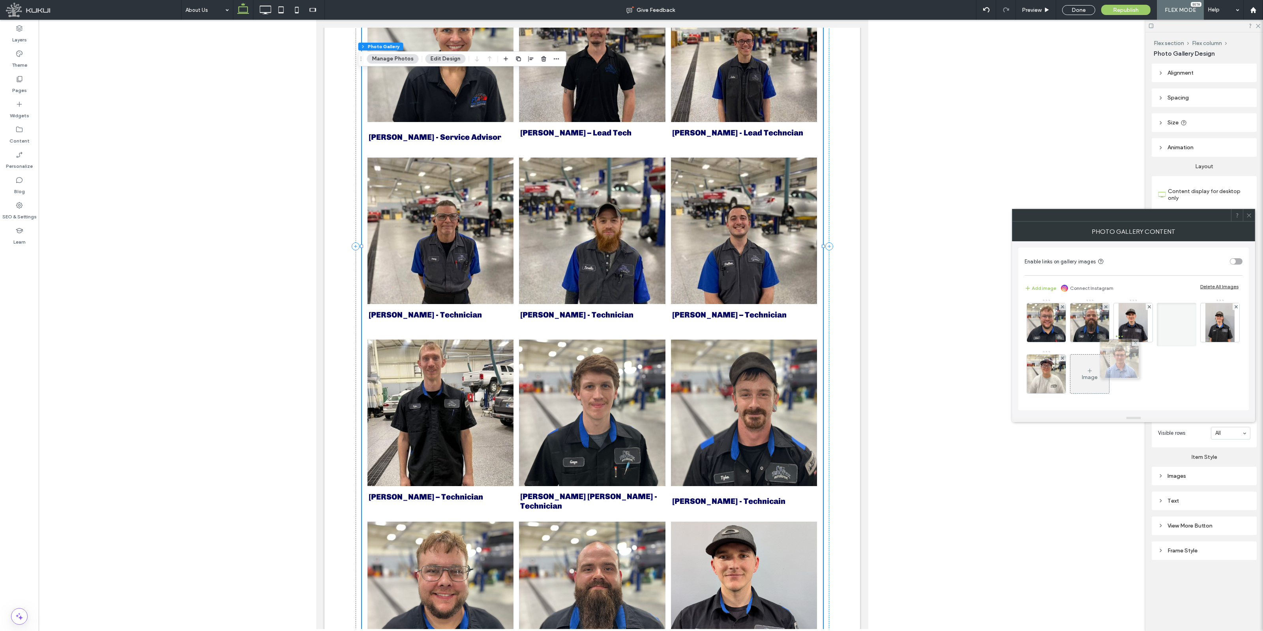
scroll to position [0, 0]
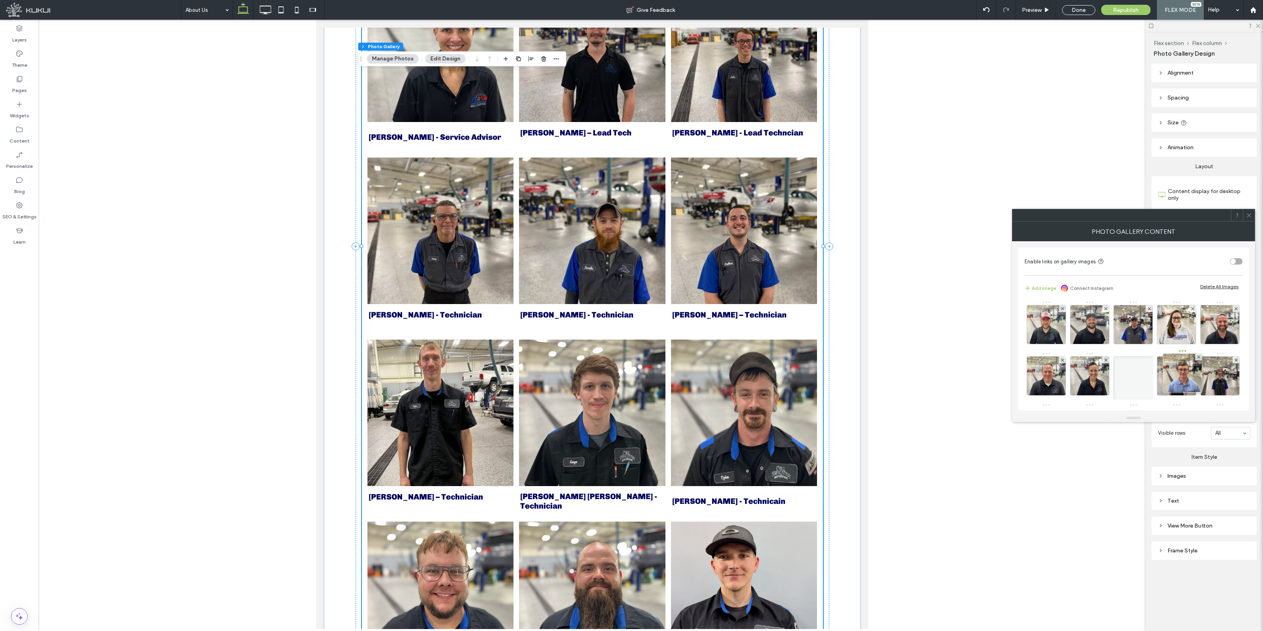
drag, startPoint x: 1057, startPoint y: 388, endPoint x: 1191, endPoint y: 377, distance: 134.3
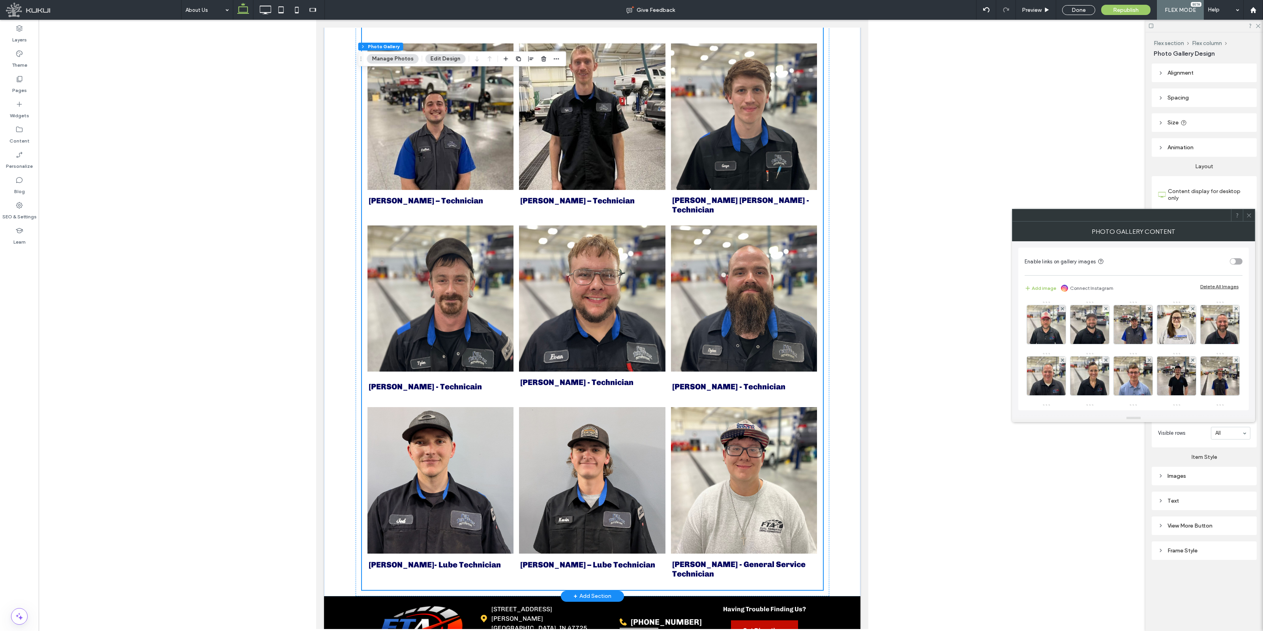
scroll to position [1459, 0]
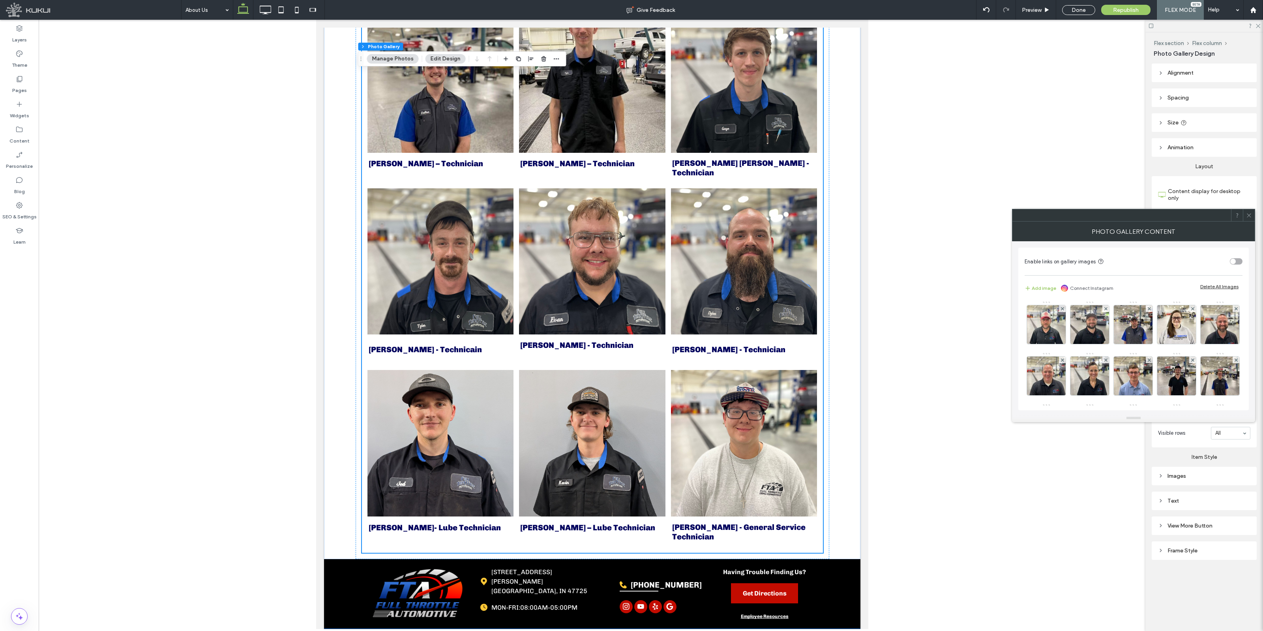
click at [1246, 214] on icon at bounding box center [1249, 215] width 6 height 6
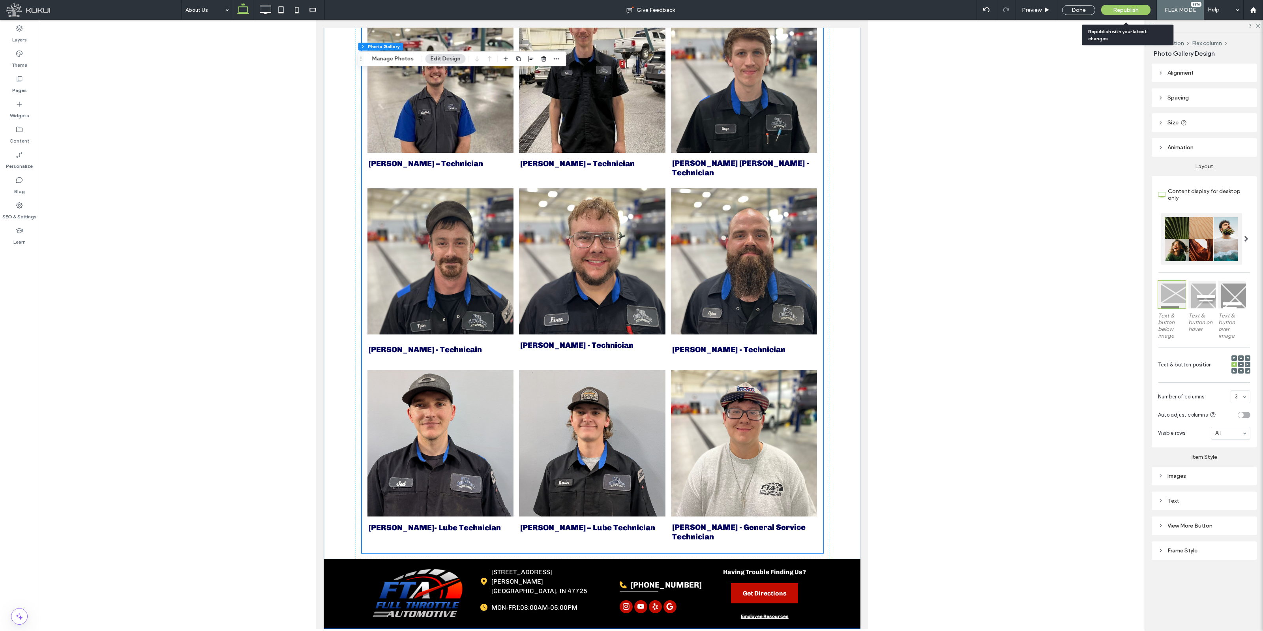
click at [1124, 10] on span "Republish" at bounding box center [1126, 10] width 26 height 7
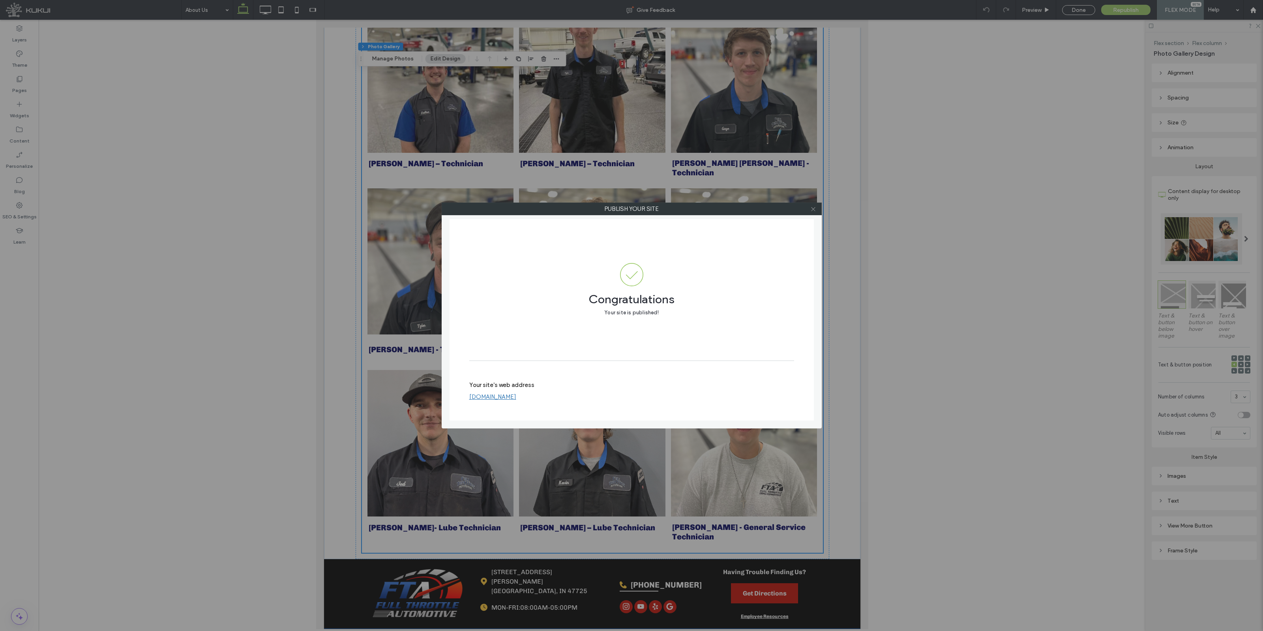
click at [813, 209] on icon at bounding box center [814, 209] width 6 height 6
